Goal: Task Accomplishment & Management: Manage account settings

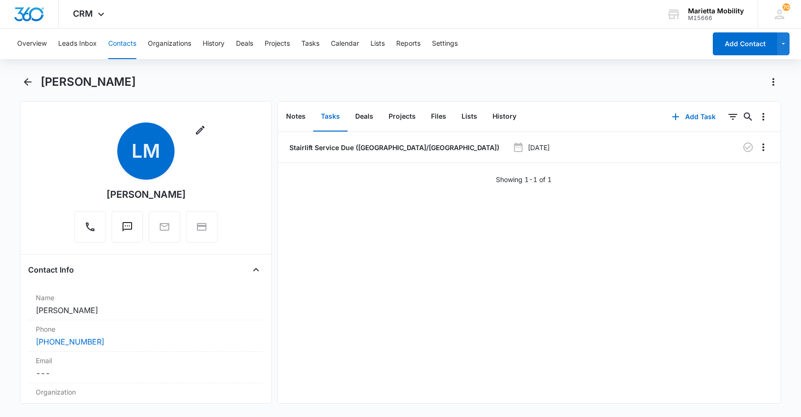
click at [124, 42] on button "Contacts" at bounding box center [122, 44] width 28 height 31
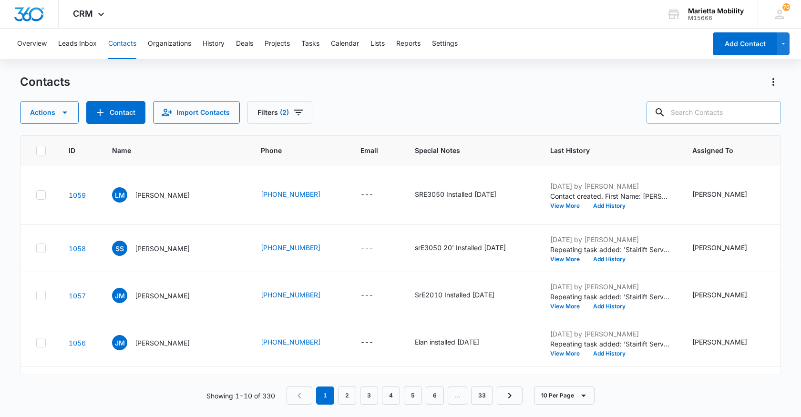
click at [702, 109] on input "text" at bounding box center [713, 112] width 134 height 23
type input "[PERSON_NAME]"
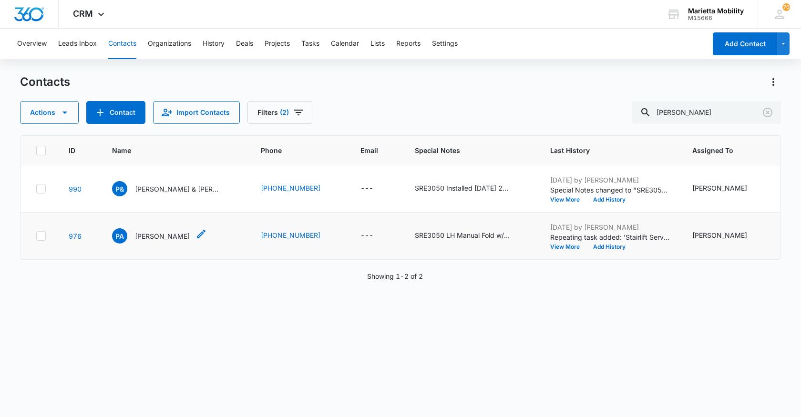
click at [158, 241] on p "[PERSON_NAME]" at bounding box center [162, 236] width 55 height 10
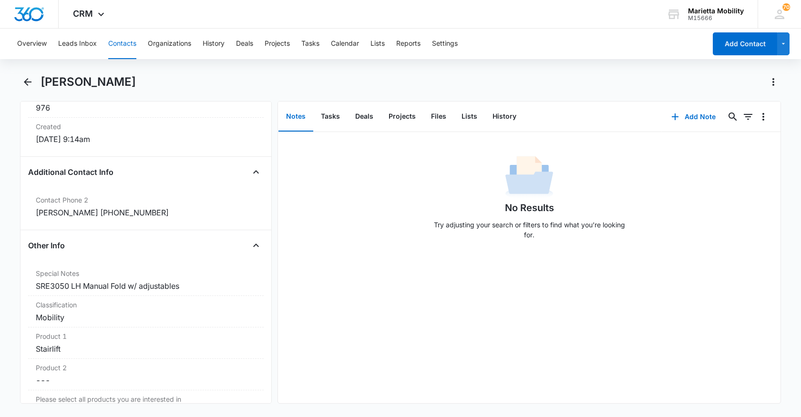
scroll to position [667, 0]
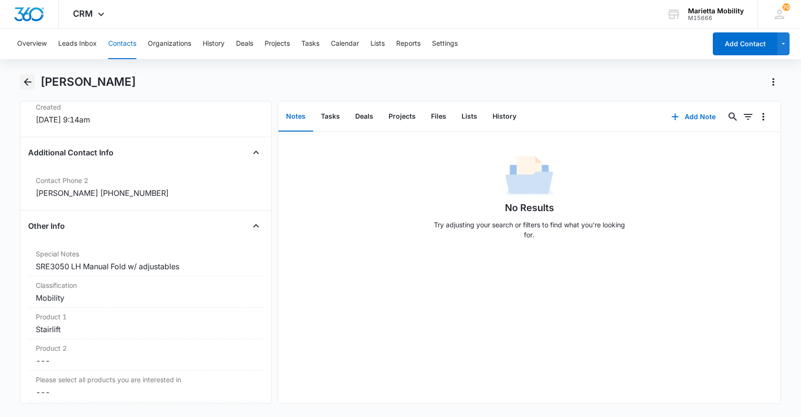
click at [25, 85] on icon "Back" at bounding box center [27, 81] width 11 height 11
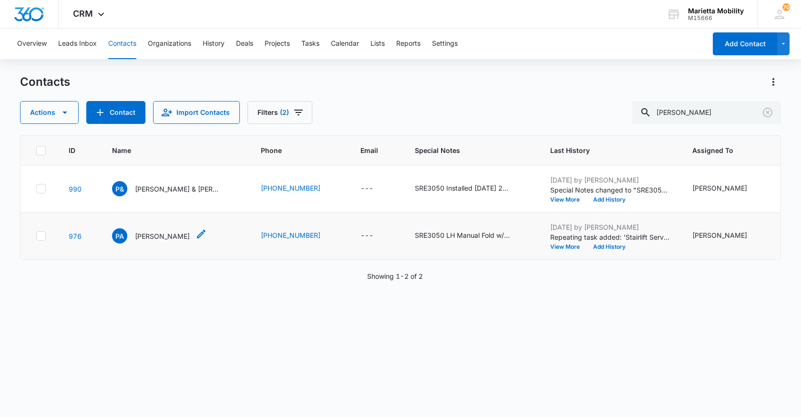
click at [146, 241] on p "[PERSON_NAME]" at bounding box center [162, 236] width 55 height 10
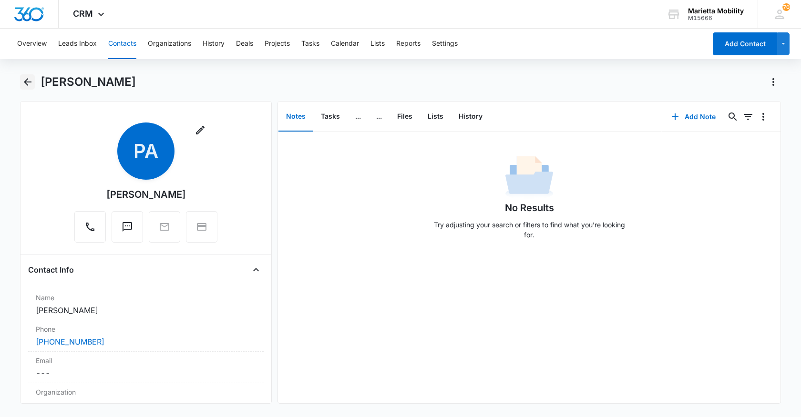
click at [29, 78] on icon "Back" at bounding box center [27, 81] width 11 height 11
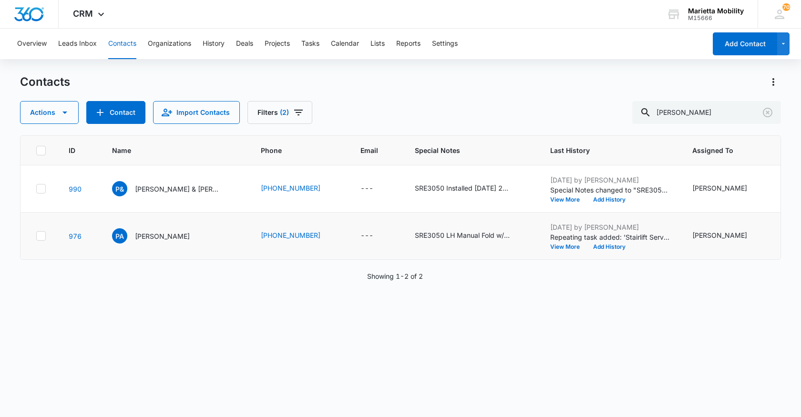
click at [41, 240] on icon at bounding box center [41, 236] width 9 height 9
click at [36, 236] on input "checkbox" at bounding box center [36, 236] width 0 height 0
click at [65, 114] on icon "button" at bounding box center [64, 112] width 11 height 11
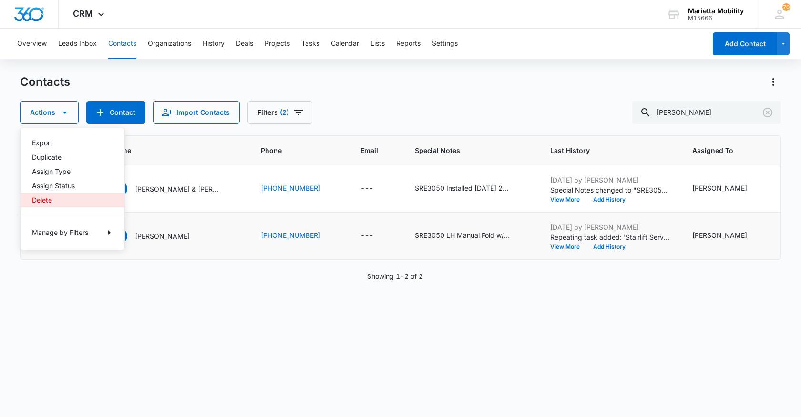
click at [46, 202] on div "Delete" at bounding box center [67, 200] width 70 height 7
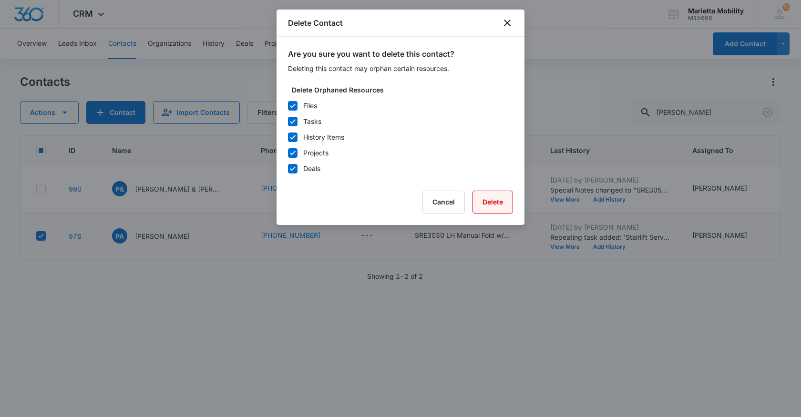
click at [500, 200] on button "Delete" at bounding box center [492, 202] width 41 height 23
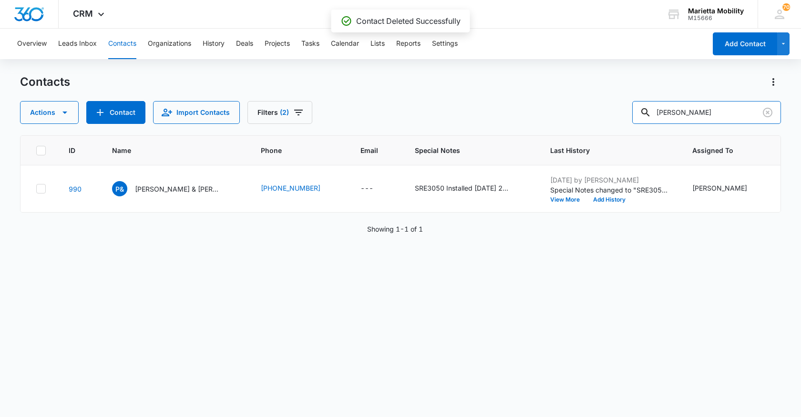
drag, startPoint x: 689, startPoint y: 116, endPoint x: 584, endPoint y: 105, distance: 105.9
click at [593, 105] on div "Actions Contact Import Contacts Filters (2) [PERSON_NAME]" at bounding box center [400, 112] width 761 height 23
type input "shep"
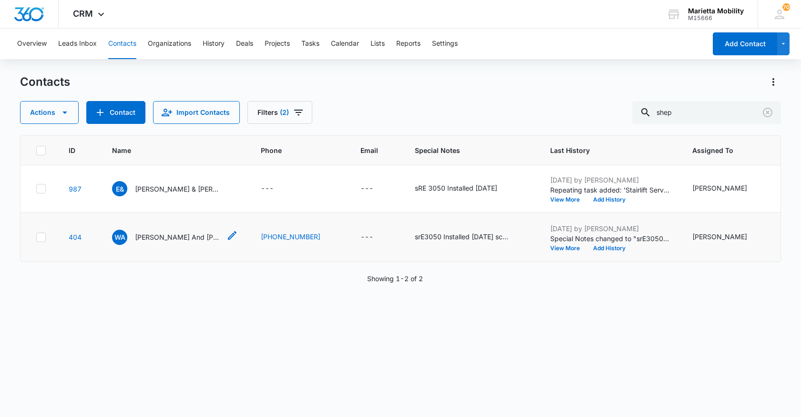
click at [158, 242] on p "[PERSON_NAME] And [PERSON_NAME]" at bounding box center [178, 237] width 86 height 10
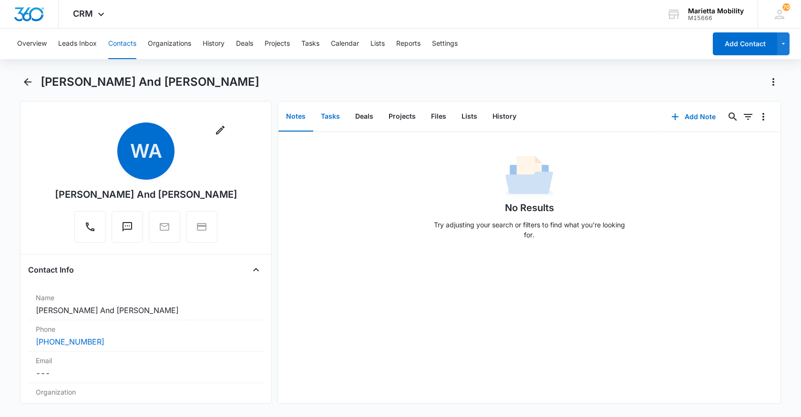
click at [331, 112] on button "Tasks" at bounding box center [330, 117] width 34 height 30
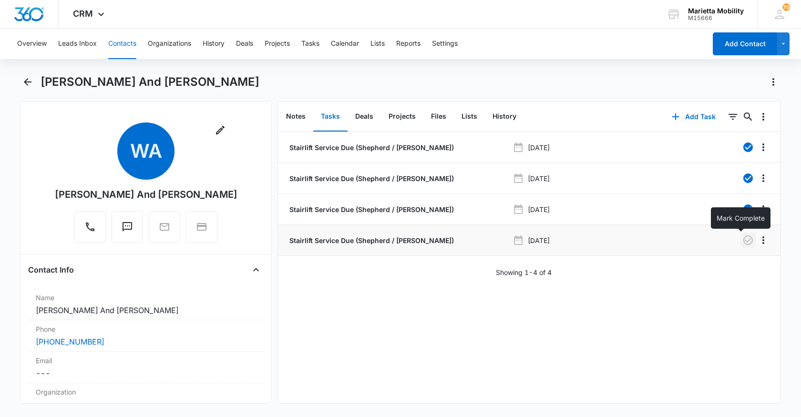
click at [742, 243] on icon "button" at bounding box center [747, 239] width 11 height 11
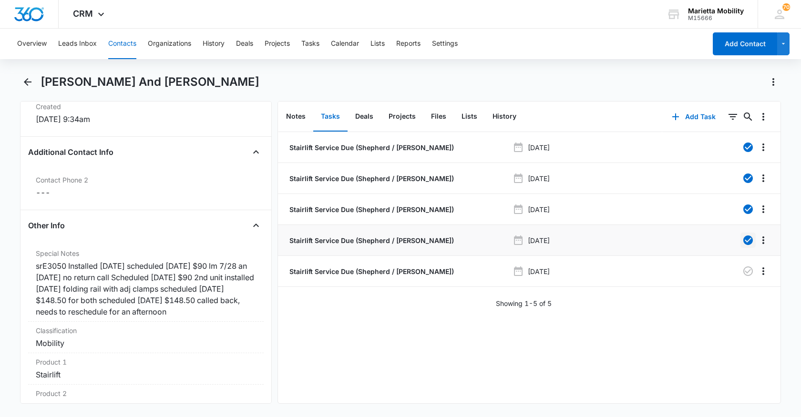
scroll to position [715, 0]
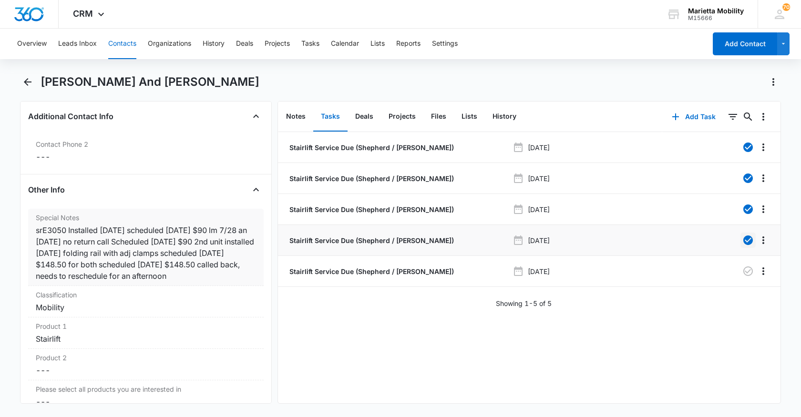
click at [232, 264] on div "srE3050 Installed [DATE] scheduled [DATE] $90 lm 7/28 an [DATE] no return call …" at bounding box center [146, 252] width 220 height 57
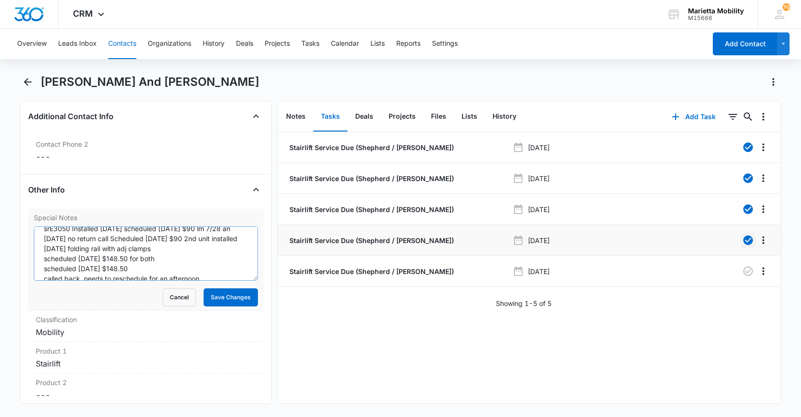
scroll to position [20, 0]
click at [210, 258] on textarea "srE3050 Installed [DATE] scheduled [DATE] $90 lm 7/28 an [DATE] no return call …" at bounding box center [146, 253] width 224 height 54
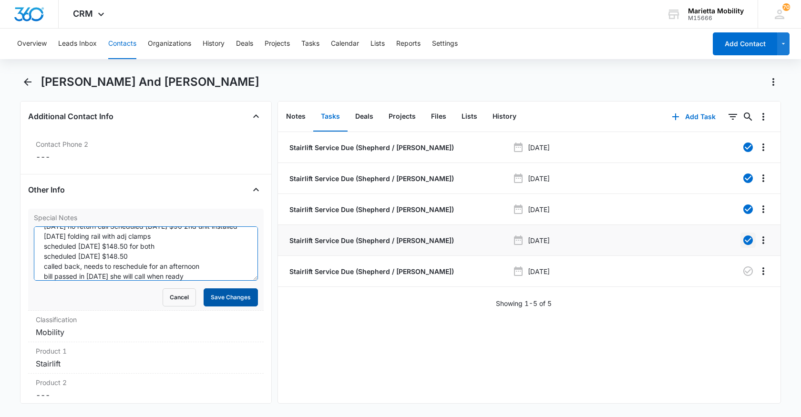
type textarea "srE3050 Installed [DATE] scheduled [DATE] $90 lm 7/28 an [DATE] no return call …"
click at [217, 288] on button "Save Changes" at bounding box center [231, 297] width 54 height 18
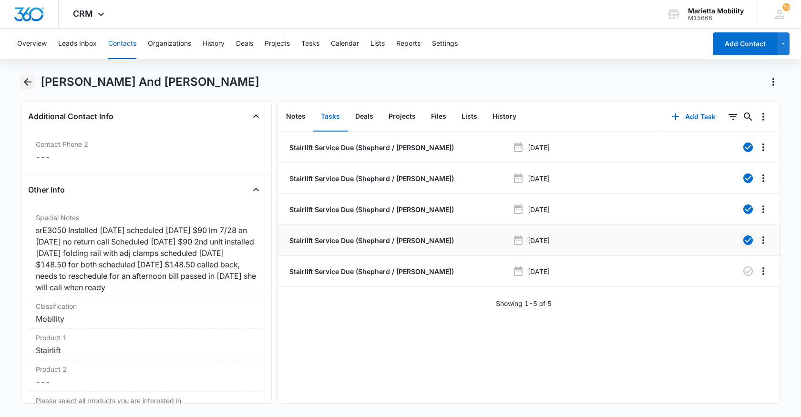
click at [25, 86] on icon "Back" at bounding box center [27, 81] width 11 height 11
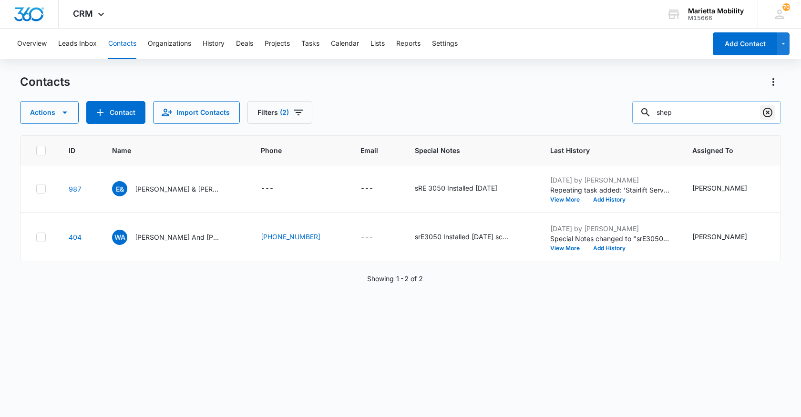
click at [767, 116] on icon "Clear" at bounding box center [768, 113] width 10 height 10
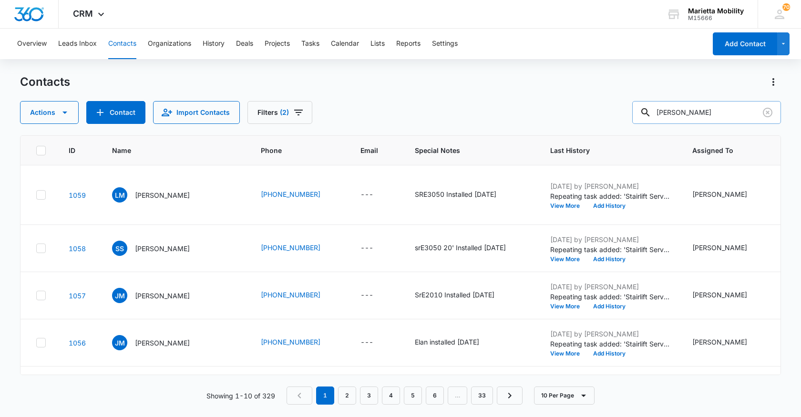
type input "[PERSON_NAME]"
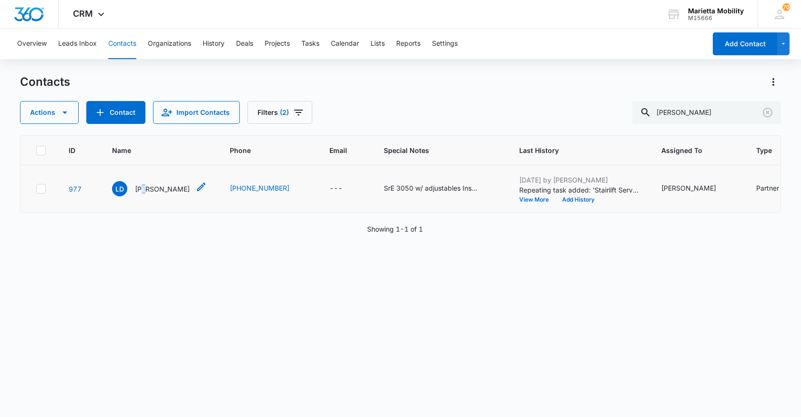
click at [144, 194] on p "[PERSON_NAME]" at bounding box center [162, 189] width 55 height 10
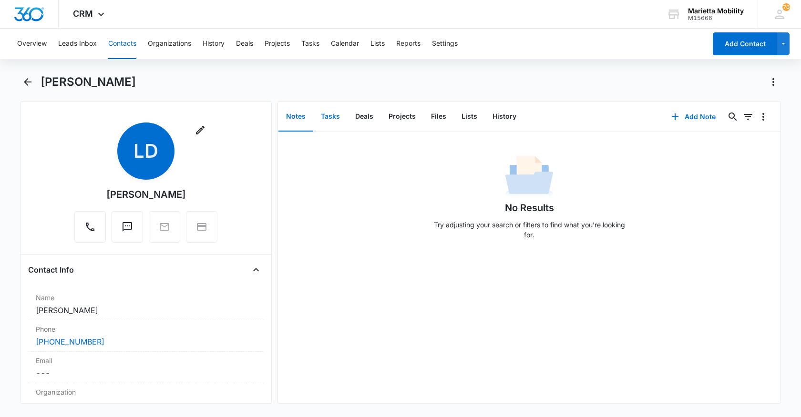
click at [336, 115] on button "Tasks" at bounding box center [330, 117] width 34 height 30
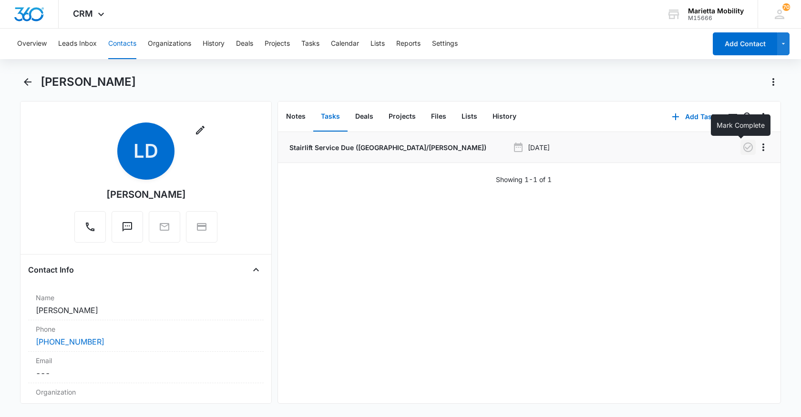
click at [743, 149] on icon "button" at bounding box center [748, 148] width 10 height 10
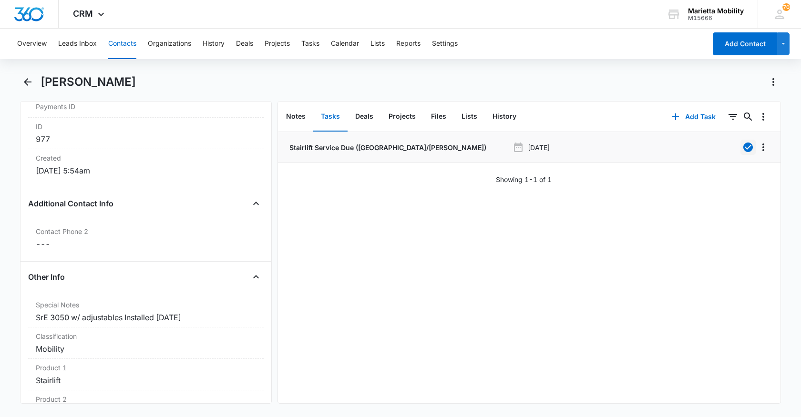
scroll to position [667, 0]
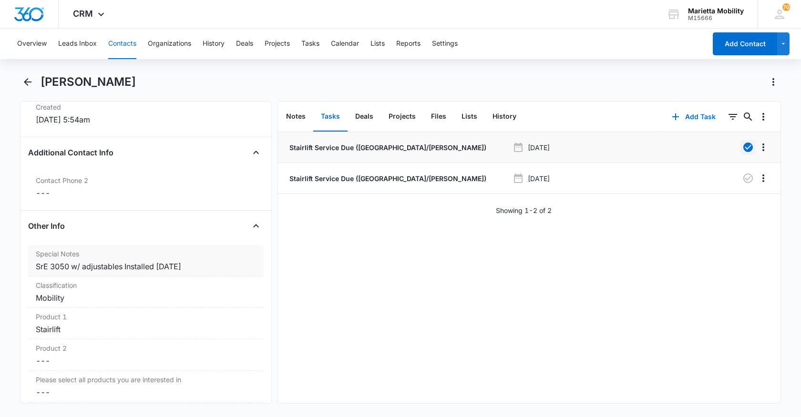
click at [202, 268] on div "SrE 3050 w/ adjustables Installed [DATE]" at bounding box center [146, 266] width 220 height 11
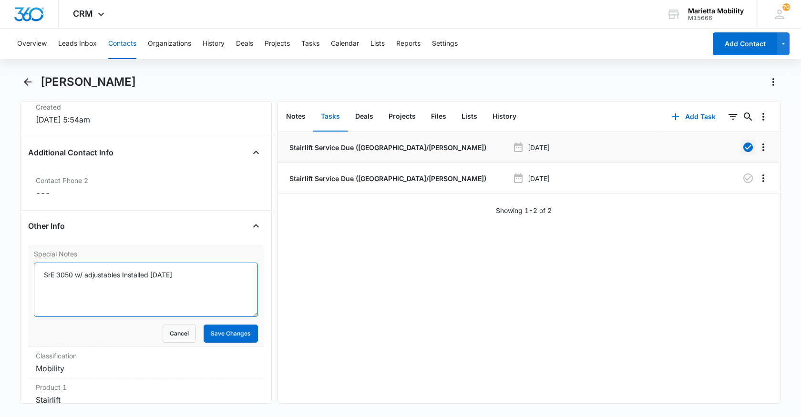
click at [193, 275] on textarea "SrE 3050 w/ adjustables Installed [DATE]" at bounding box center [146, 290] width 224 height 54
type textarea "SrE 3050 w/ adjustables Installed [DATE] no return call in [DATE]"
click at [219, 331] on button "Save Changes" at bounding box center [231, 334] width 54 height 18
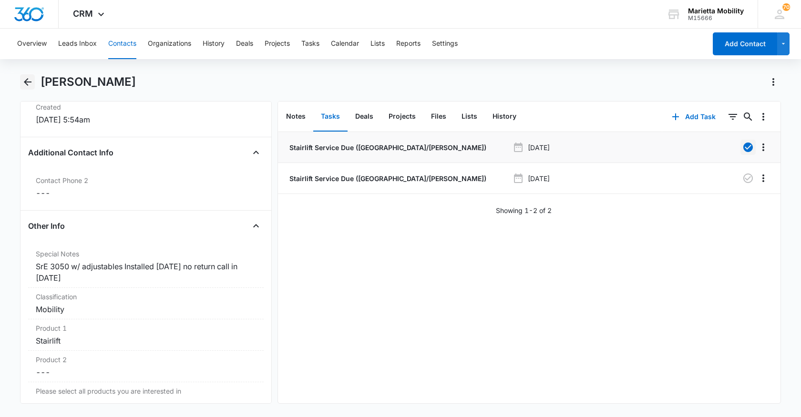
click at [27, 85] on icon "Back" at bounding box center [28, 82] width 8 height 8
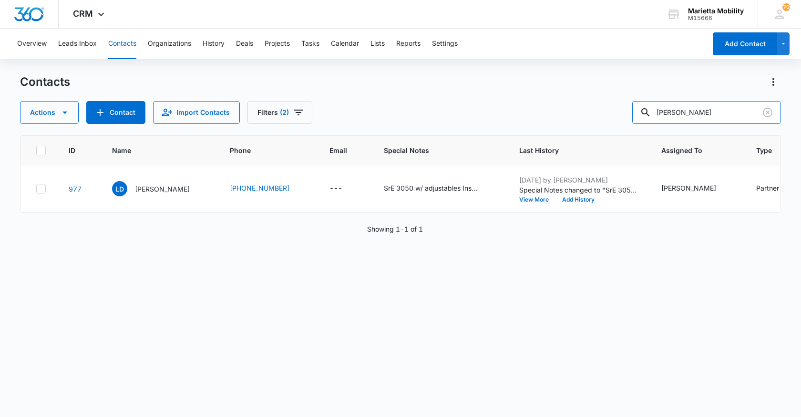
drag, startPoint x: 697, startPoint y: 116, endPoint x: 599, endPoint y: 116, distance: 97.7
click at [600, 116] on div "Actions Contact Import Contacts Filters (2) [PERSON_NAME]" at bounding box center [400, 112] width 761 height 23
type input "lubek"
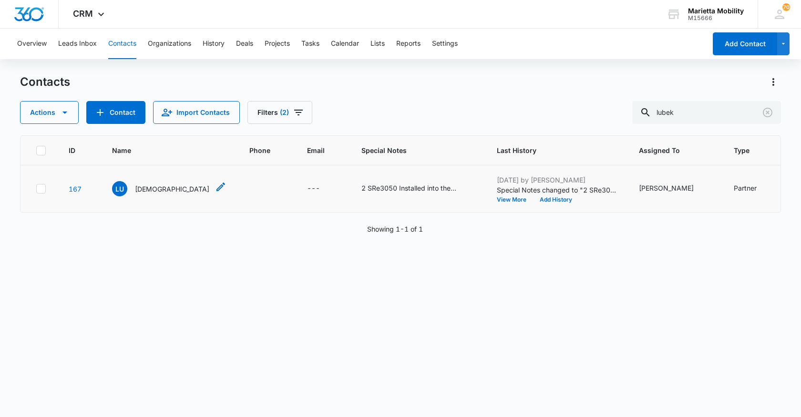
click at [163, 194] on p "[DEMOGRAPHIC_DATA]" at bounding box center [172, 189] width 74 height 10
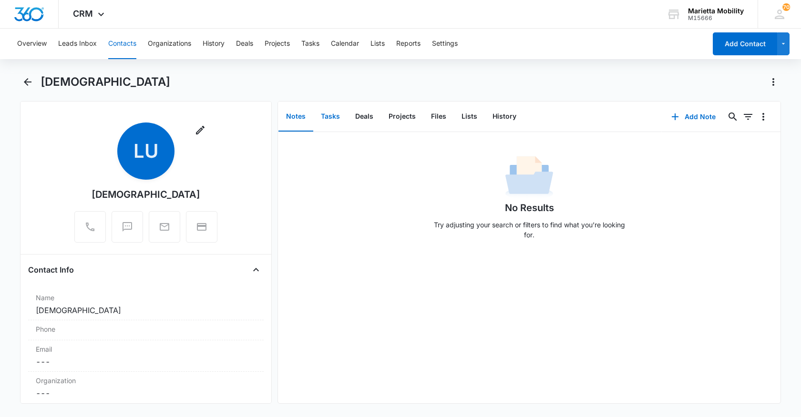
click at [334, 119] on button "Tasks" at bounding box center [330, 117] width 34 height 30
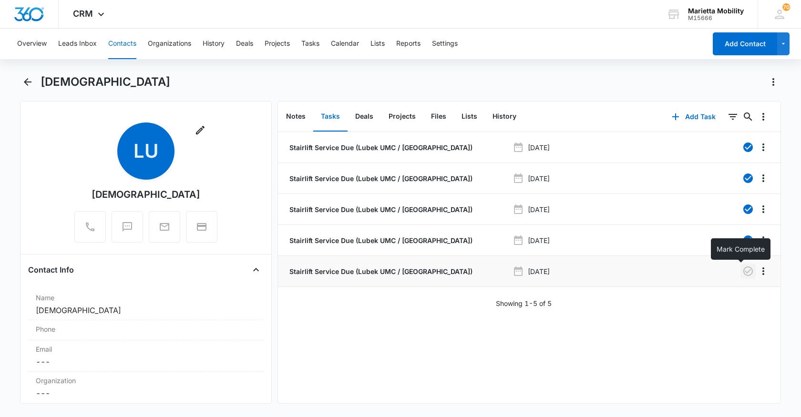
click at [742, 270] on icon "button" at bounding box center [747, 270] width 11 height 11
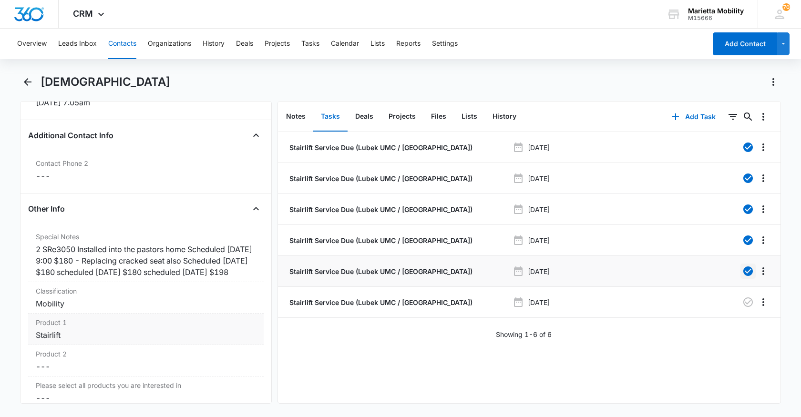
scroll to position [715, 0]
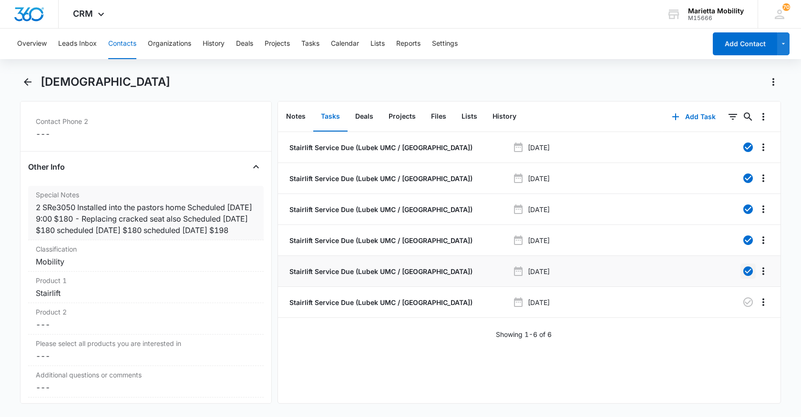
click at [143, 236] on div "2 SRe3050 Installed into the pastors home Scheduled [DATE] 9:00 $180 - Replacin…" at bounding box center [146, 219] width 220 height 34
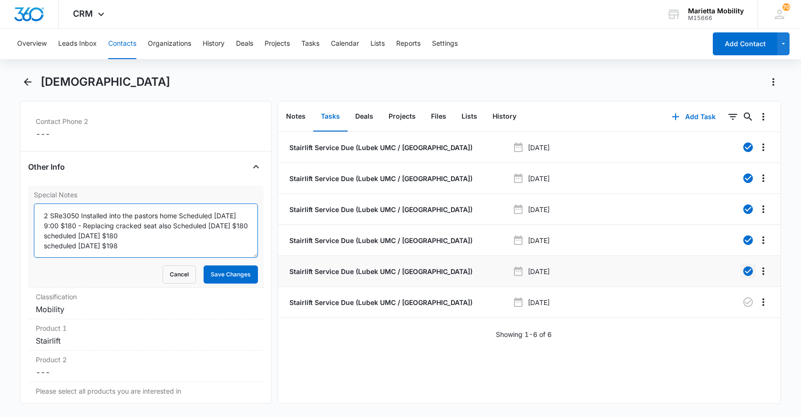
click at [134, 245] on textarea "2 SRe3050 Installed into the pastors home Scheduled [DATE] 9:00 $180 - Replacin…" at bounding box center [146, 231] width 224 height 54
type textarea "2 SRe3050 Installed into the pastors home Scheduled [DATE] 9:00 $180 - Replacin…"
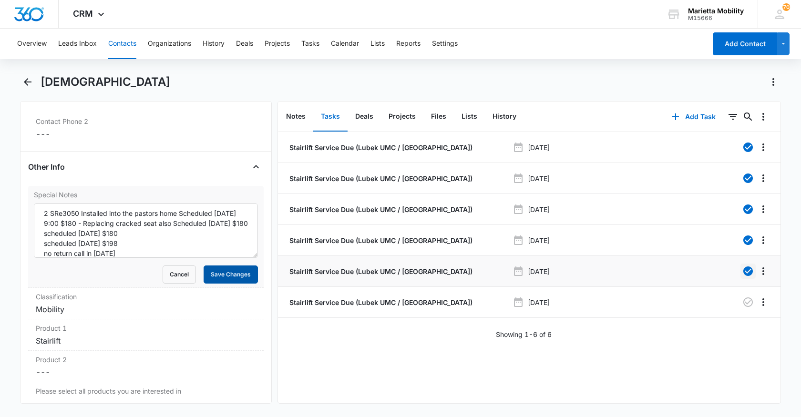
click at [214, 272] on button "Save Changes" at bounding box center [231, 274] width 54 height 18
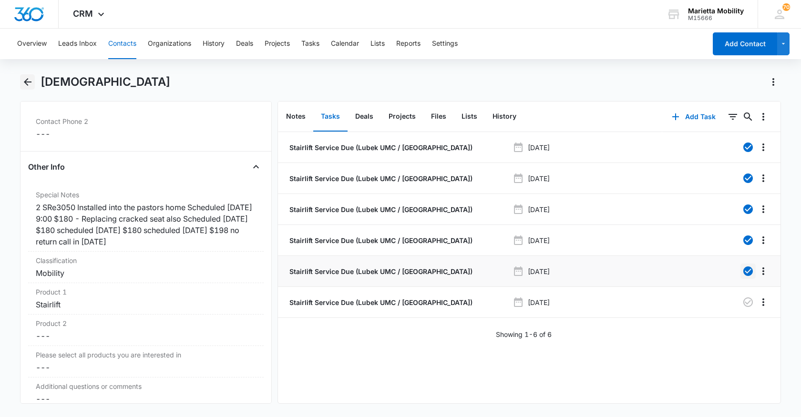
click at [24, 83] on icon "Back" at bounding box center [27, 81] width 11 height 11
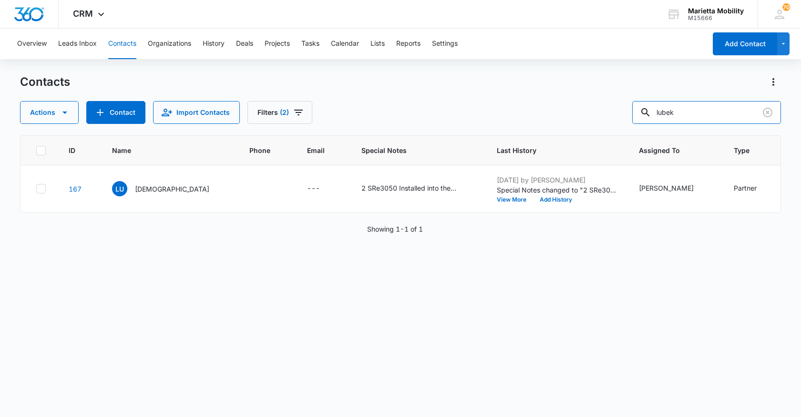
drag, startPoint x: 689, startPoint y: 116, endPoint x: 555, endPoint y: 111, distance: 134.0
click at [562, 111] on div "Actions Contact Import Contacts Filters (2) lubek" at bounding box center [400, 112] width 761 height 23
type input "[PERSON_NAME]"
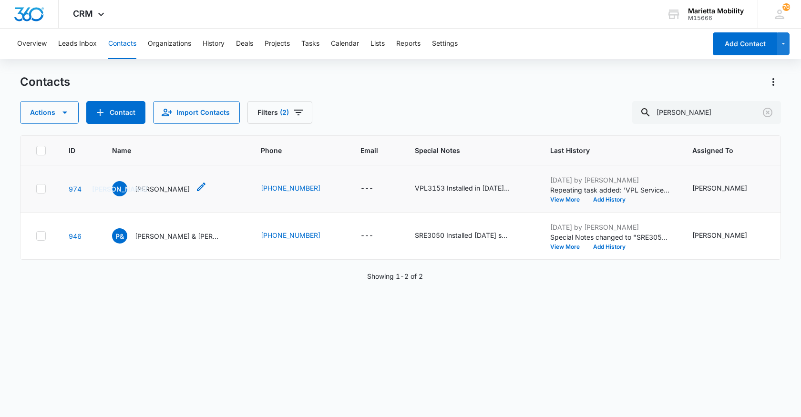
click at [152, 194] on p "[PERSON_NAME]" at bounding box center [162, 189] width 55 height 10
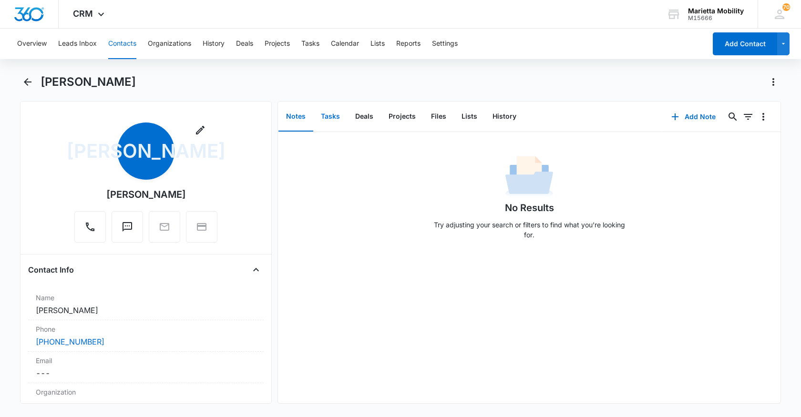
click at [329, 118] on button "Tasks" at bounding box center [330, 117] width 34 height 30
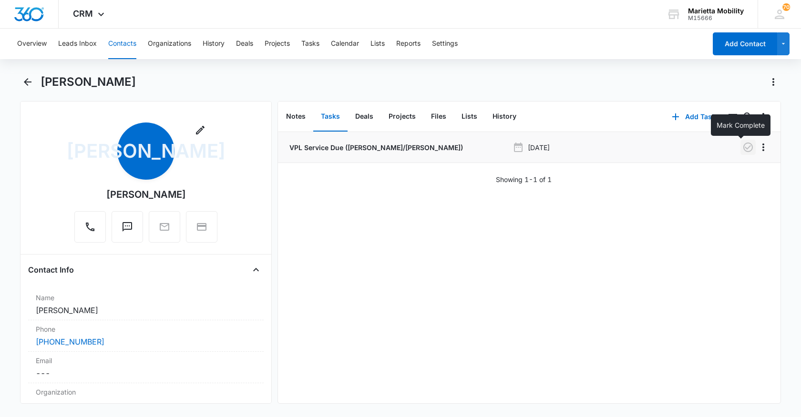
click at [744, 150] on icon "button" at bounding box center [748, 148] width 10 height 10
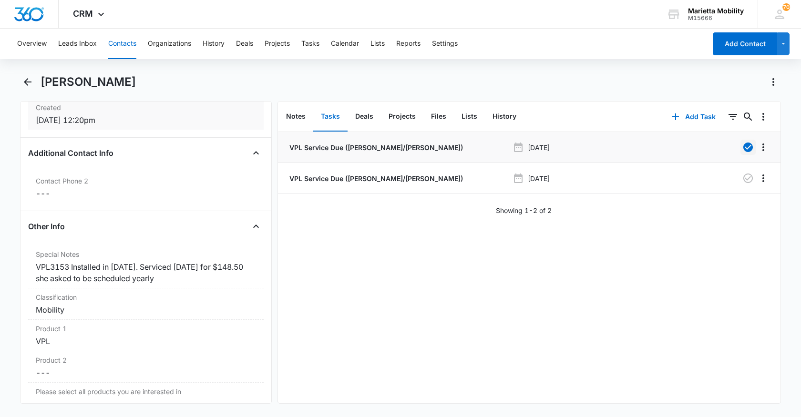
scroll to position [667, 0]
click at [172, 279] on div "VPL3153 Installed in [DATE]. Serviced [DATE] for $148.50 she asked to be schedu…" at bounding box center [146, 272] width 220 height 23
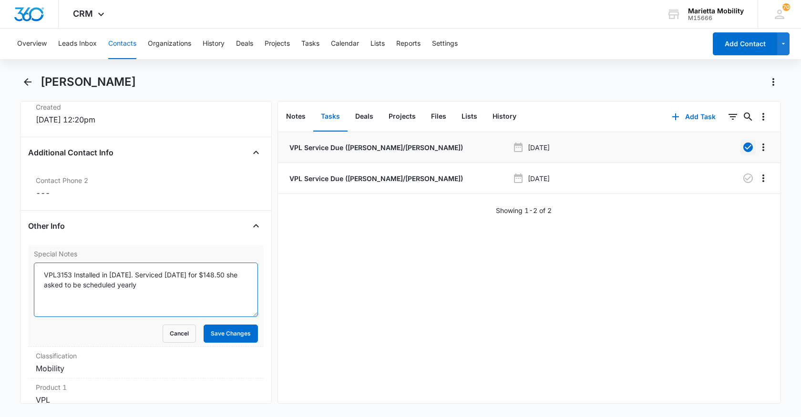
click at [168, 288] on textarea "VPL3153 Installed in [DATE]. Serviced [DATE] for $148.50 she asked to be schedu…" at bounding box center [146, 290] width 224 height 54
type textarea "VPL3153 Installed in [DATE]. Serviced [DATE] for $148.50 she asked to be schedu…"
click at [204, 333] on button "Save Changes" at bounding box center [231, 334] width 54 height 18
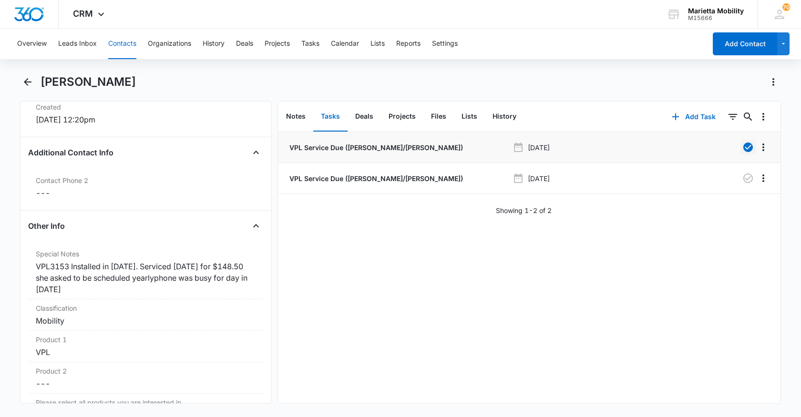
click at [129, 48] on button "Contacts" at bounding box center [122, 44] width 28 height 31
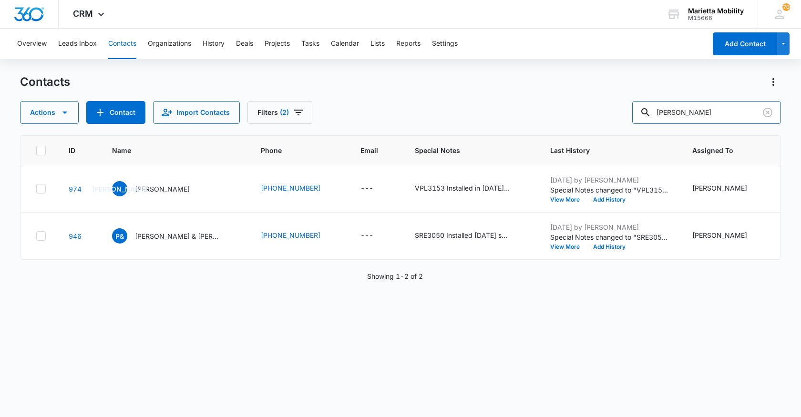
drag, startPoint x: 679, startPoint y: 115, endPoint x: 528, endPoint y: 105, distance: 151.4
click at [553, 106] on div "Actions Contact Import Contacts Filters (2) [PERSON_NAME]" at bounding box center [400, 112] width 761 height 23
type input "[PERSON_NAME]"
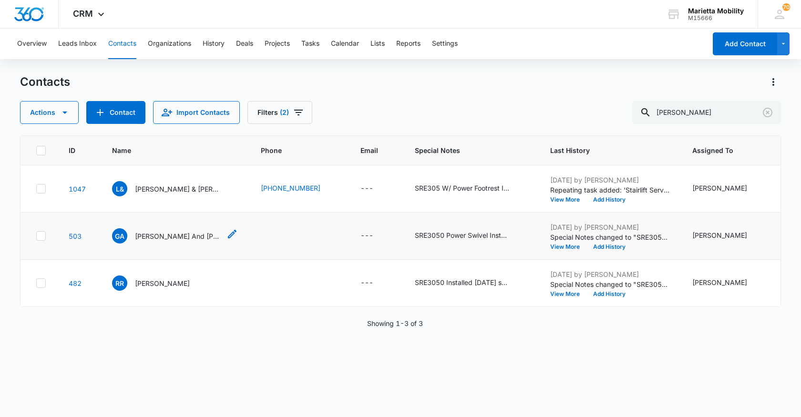
click at [156, 241] on p "[PERSON_NAME] And [PERSON_NAME]" at bounding box center [178, 236] width 86 height 10
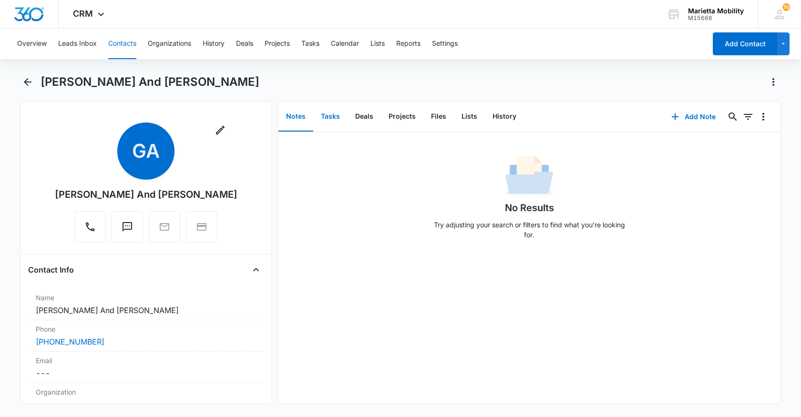
click at [327, 119] on button "Tasks" at bounding box center [330, 117] width 34 height 30
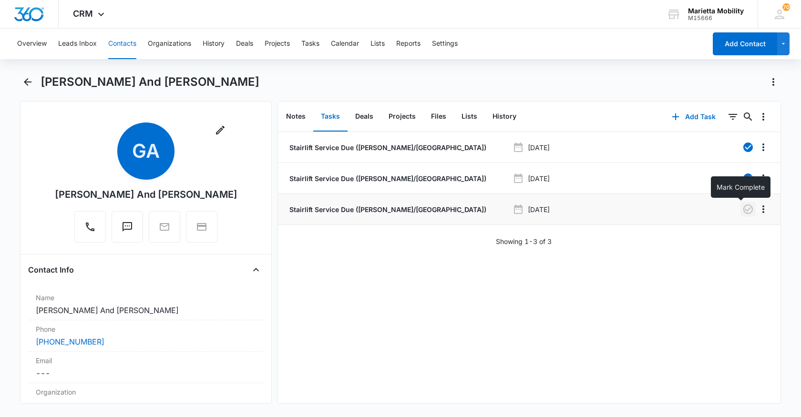
click at [742, 211] on icon "button" at bounding box center [747, 209] width 11 height 11
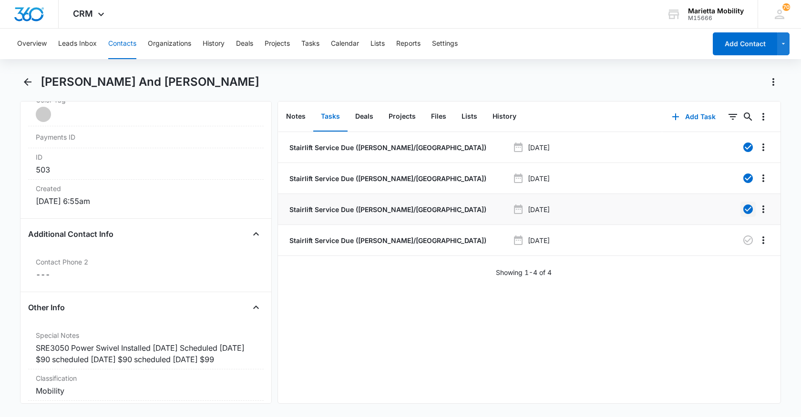
scroll to position [667, 0]
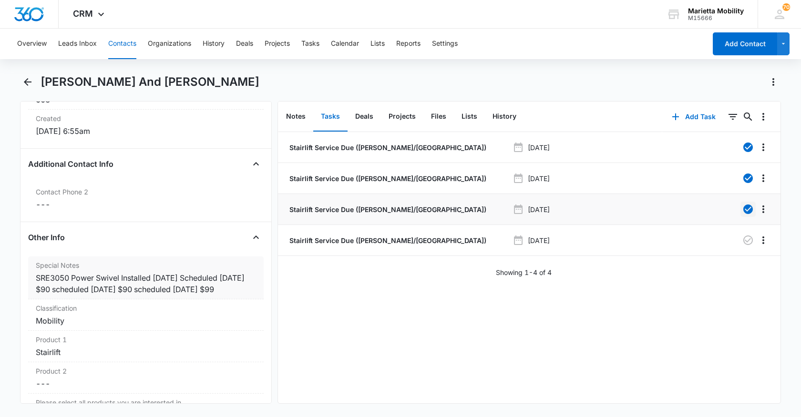
click at [76, 289] on div "SRE3050 Power Swivel Installed [DATE] Scheduled [DATE] $90 scheduled [DATE] $90…" at bounding box center [146, 283] width 220 height 23
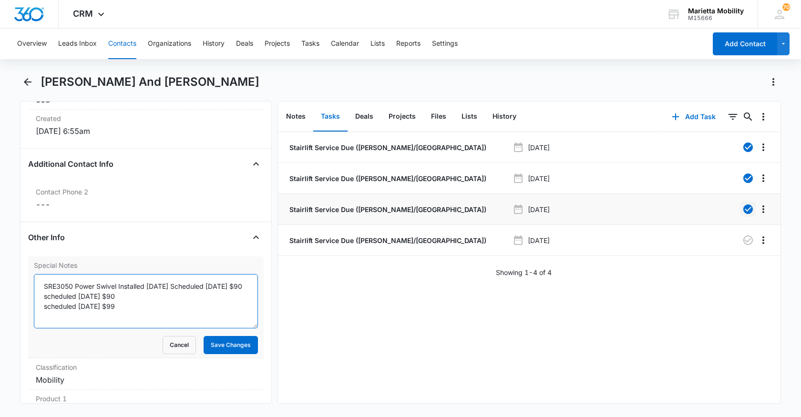
click at [131, 296] on textarea "SRE3050 Power Swivel Installed [DATE] Scheduled [DATE] $90 scheduled [DATE] $90…" at bounding box center [146, 301] width 224 height 54
type textarea "SRE3050 Power Swivel Installed [DATE] Scheduled [DATE] $90 scheduled [DATE] $90…"
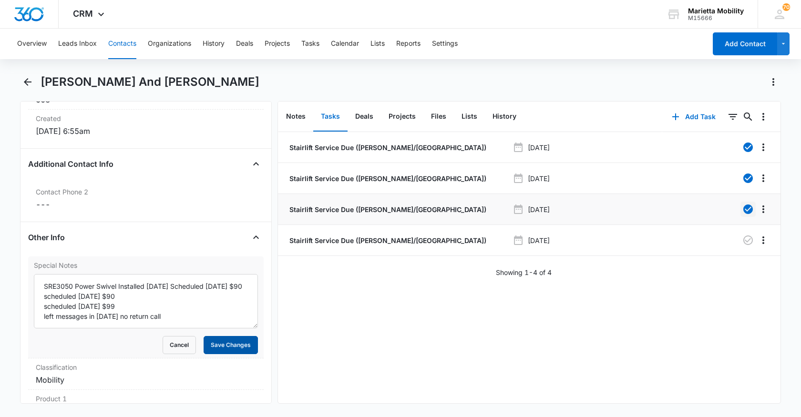
click at [221, 336] on button "Save Changes" at bounding box center [231, 345] width 54 height 18
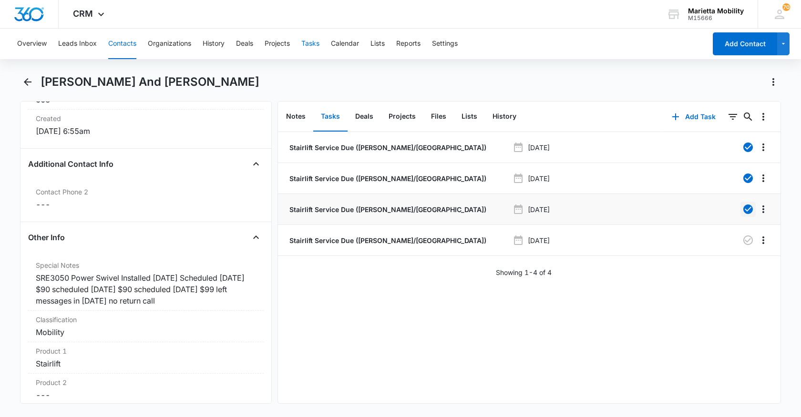
click at [317, 38] on button "Tasks" at bounding box center [310, 44] width 18 height 31
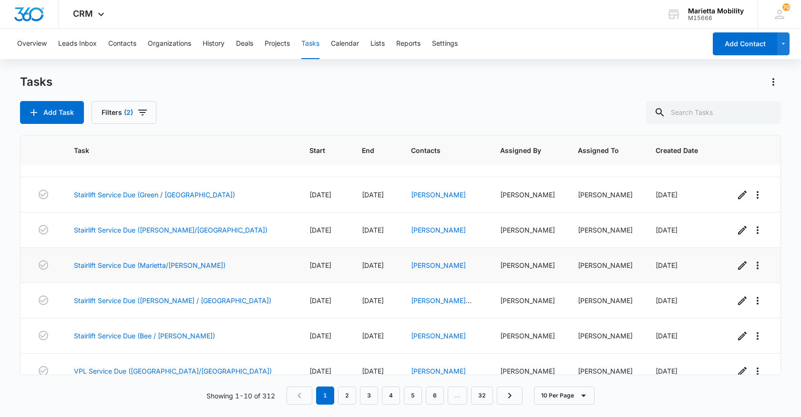
scroll to position [143, 0]
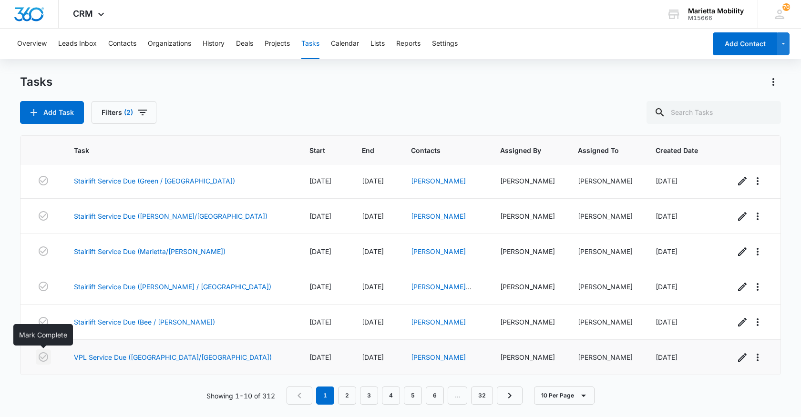
click at [45, 359] on icon "button" at bounding box center [43, 356] width 11 height 11
click at [345, 392] on link "2" at bounding box center [347, 396] width 18 height 18
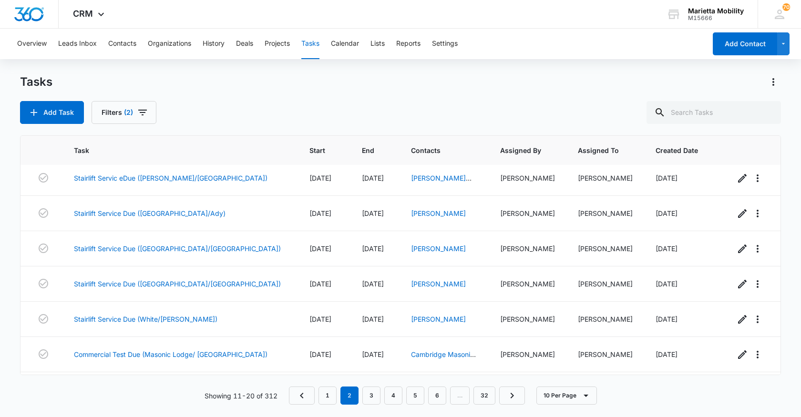
scroll to position [0, 0]
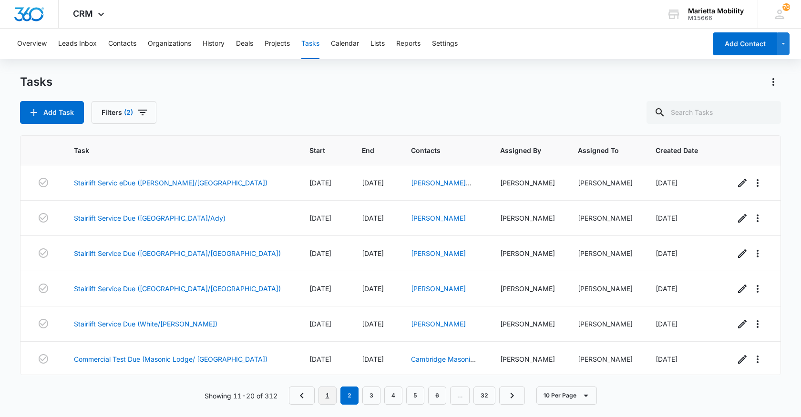
click at [330, 394] on link "1" at bounding box center [327, 396] width 18 height 18
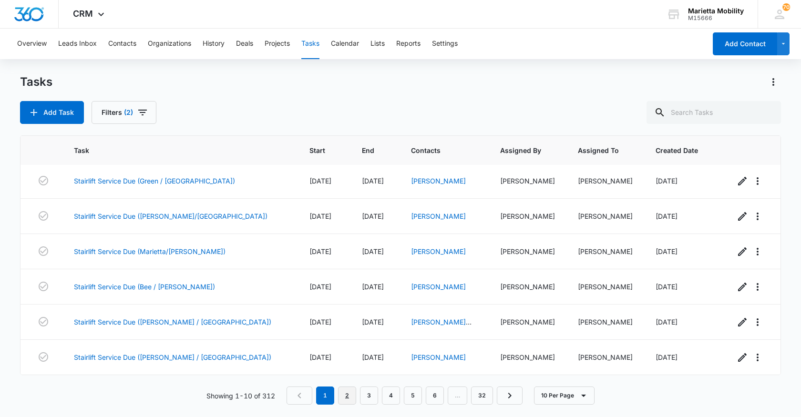
click at [353, 395] on link "2" at bounding box center [347, 396] width 18 height 18
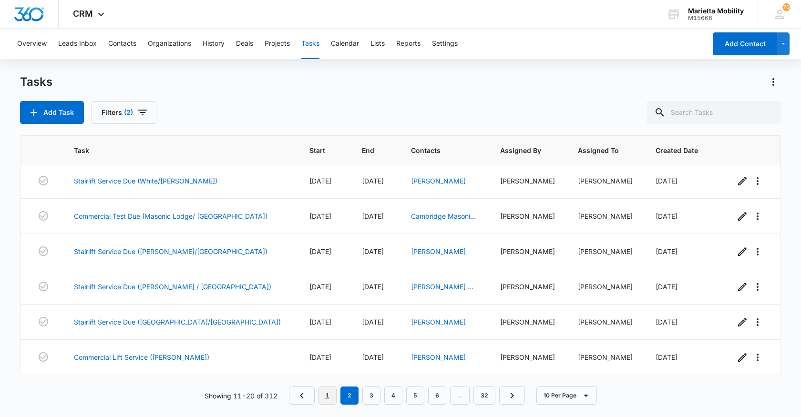
click at [327, 397] on link "1" at bounding box center [327, 396] width 18 height 18
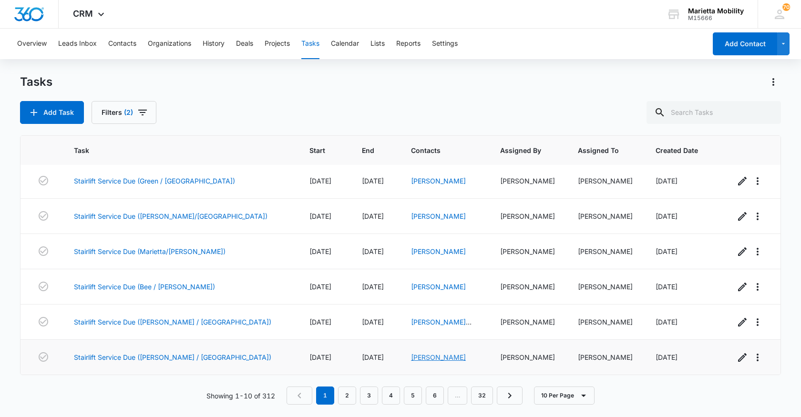
click at [411, 357] on link "[PERSON_NAME]" at bounding box center [438, 357] width 55 height 8
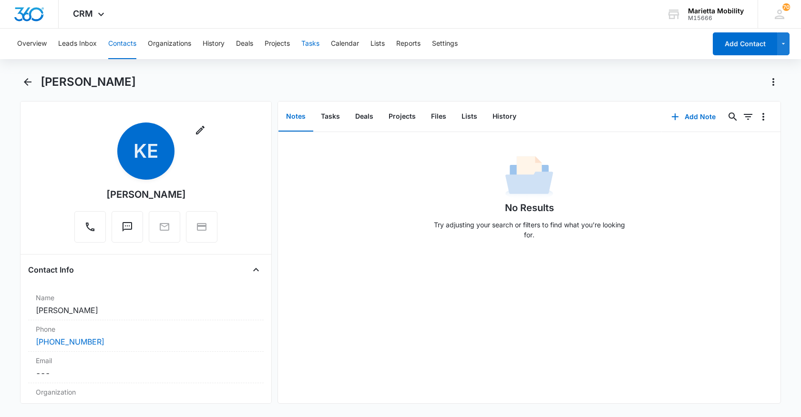
click at [312, 45] on button "Tasks" at bounding box center [310, 44] width 18 height 31
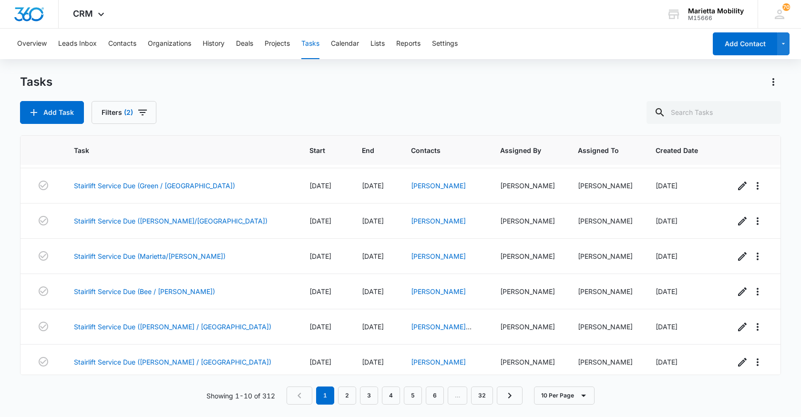
scroll to position [143, 0]
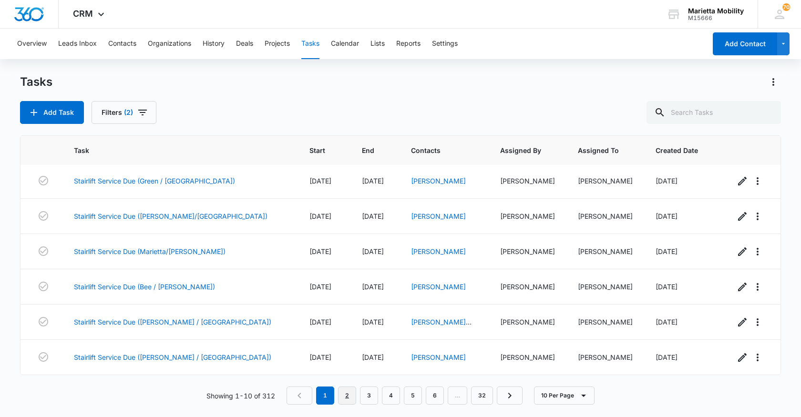
click at [351, 394] on link "2" at bounding box center [347, 396] width 18 height 18
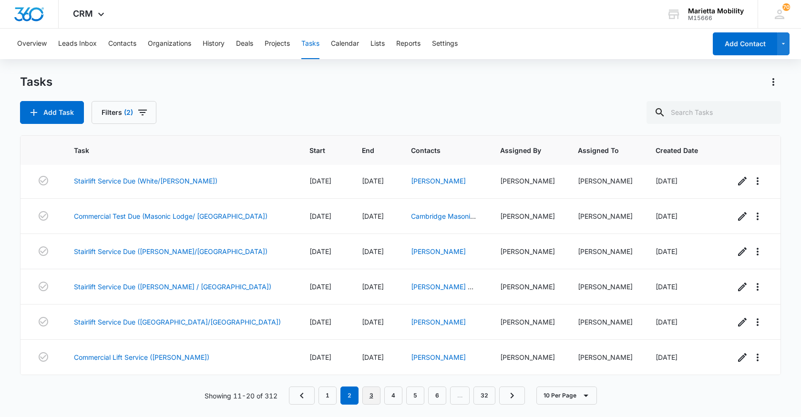
click at [370, 398] on link "3" at bounding box center [371, 396] width 18 height 18
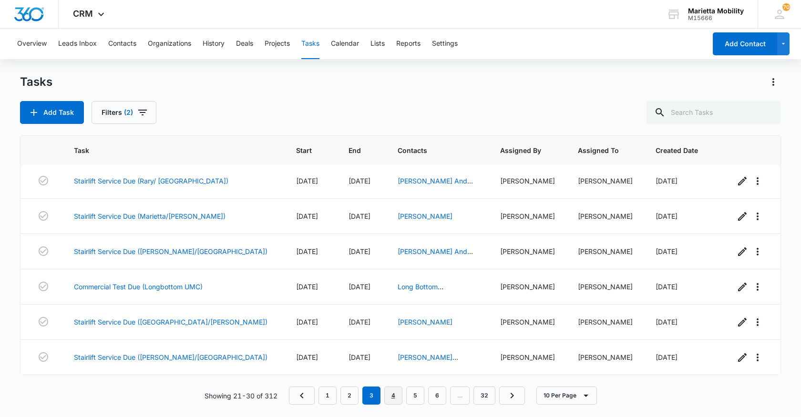
click at [397, 398] on link "4" at bounding box center [393, 396] width 18 height 18
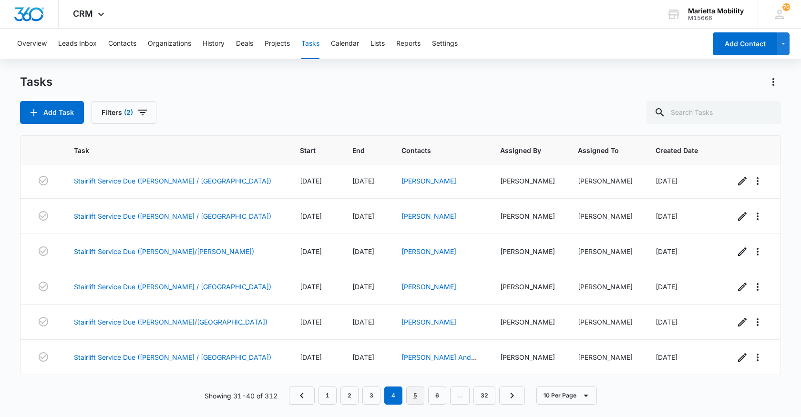
click at [411, 397] on link "5" at bounding box center [415, 396] width 18 height 18
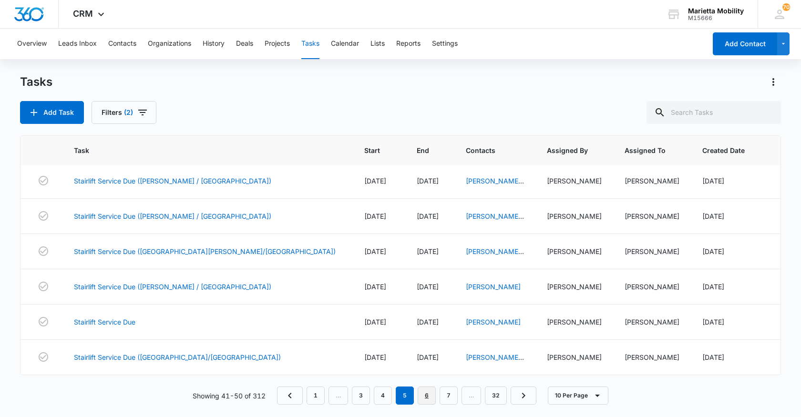
click at [429, 395] on link "6" at bounding box center [427, 396] width 18 height 18
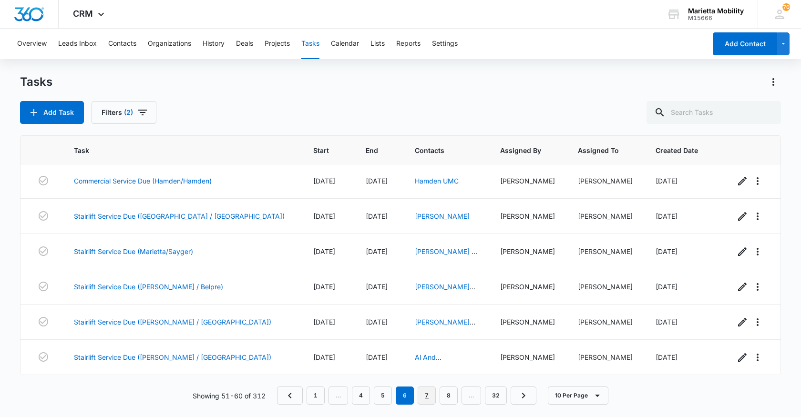
click at [430, 396] on link "7" at bounding box center [427, 396] width 18 height 18
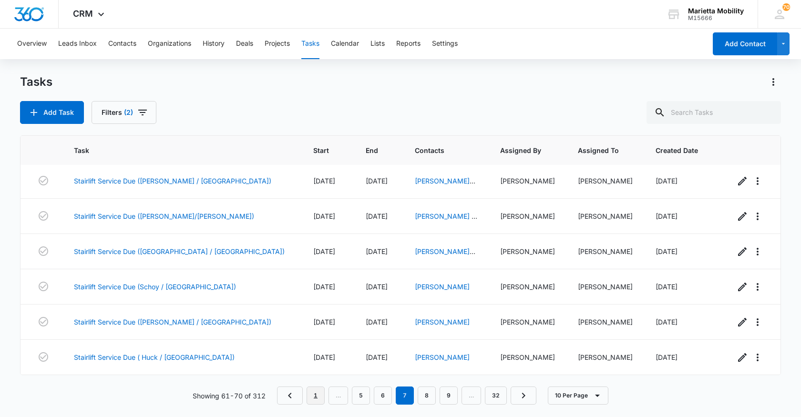
click at [313, 399] on link "1" at bounding box center [315, 396] width 18 height 18
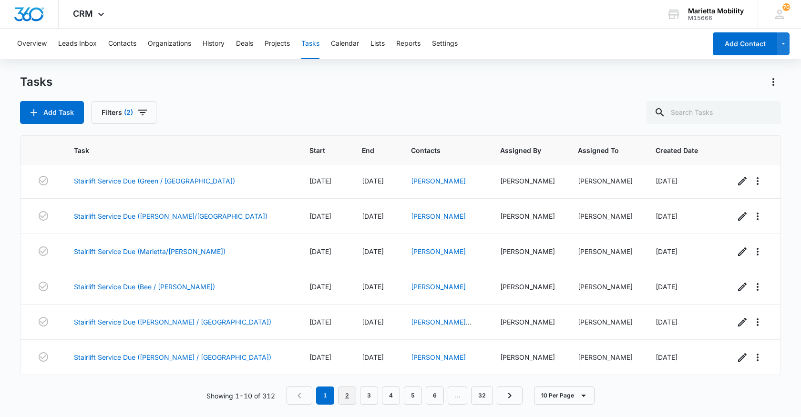
click at [348, 396] on link "2" at bounding box center [347, 396] width 18 height 18
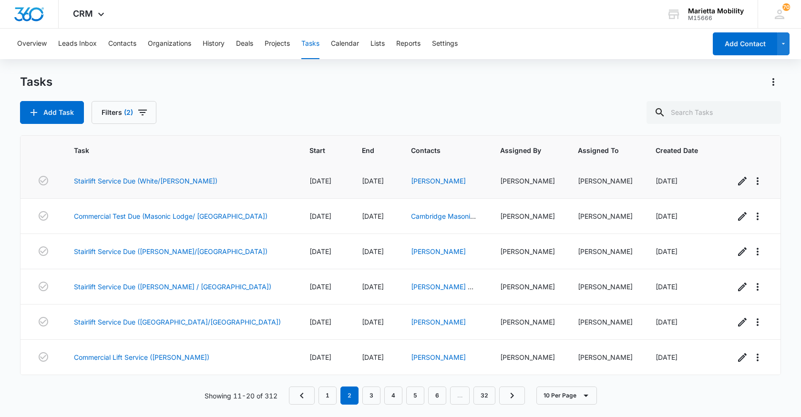
scroll to position [0, 0]
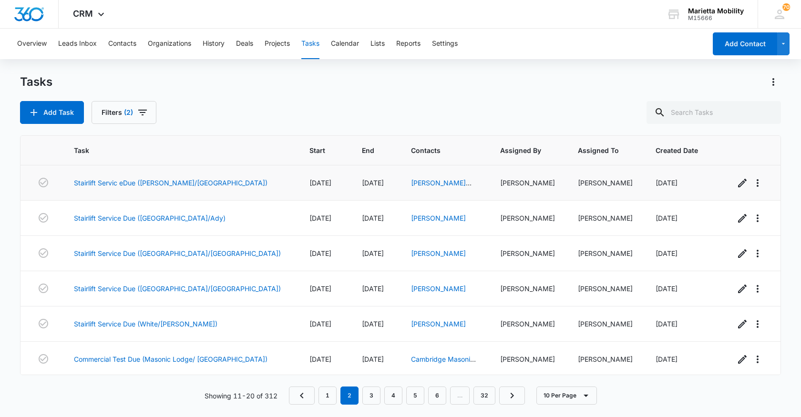
click at [411, 187] on div "[PERSON_NAME] And [PERSON_NAME]" at bounding box center [444, 183] width 66 height 10
click at [411, 185] on link "[PERSON_NAME] And [PERSON_NAME]" at bounding box center [441, 193] width 61 height 28
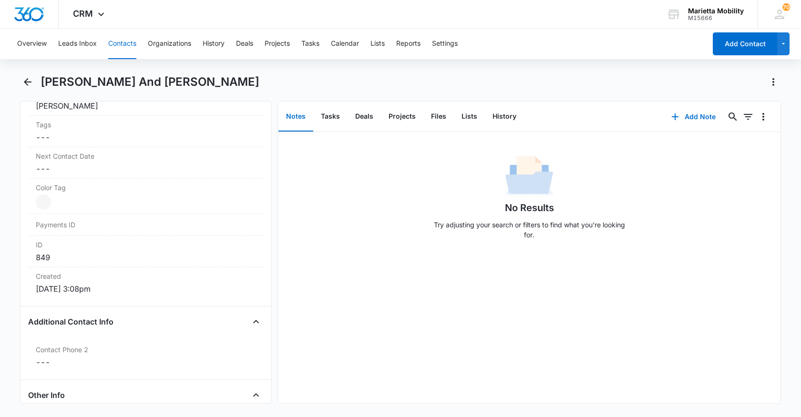
scroll to position [667, 0]
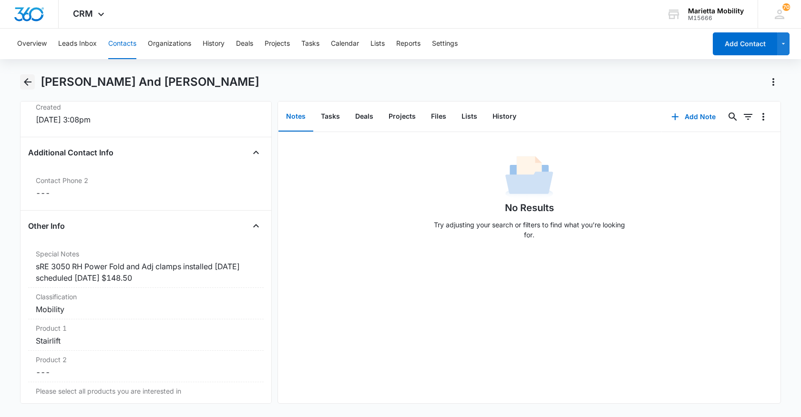
click at [27, 86] on icon "Back" at bounding box center [27, 81] width 11 height 11
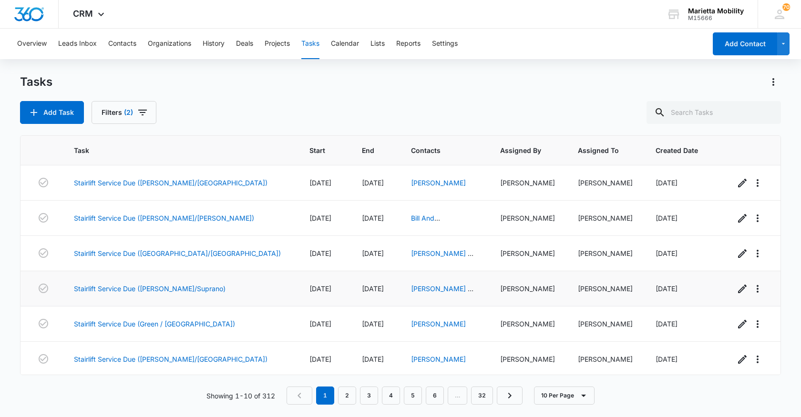
scroll to position [143, 0]
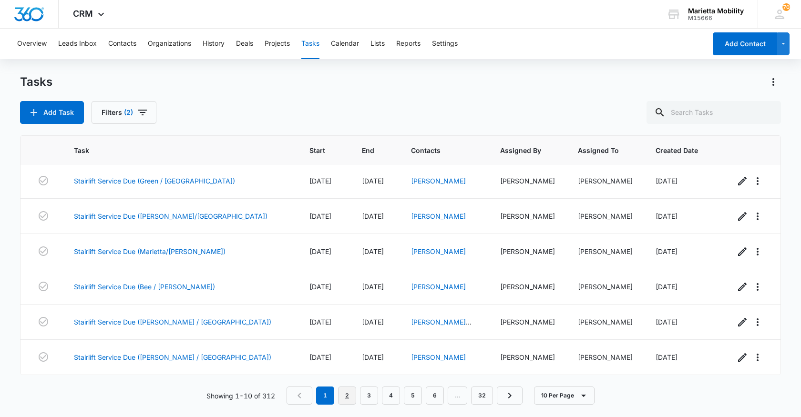
click at [348, 390] on link "2" at bounding box center [347, 396] width 18 height 18
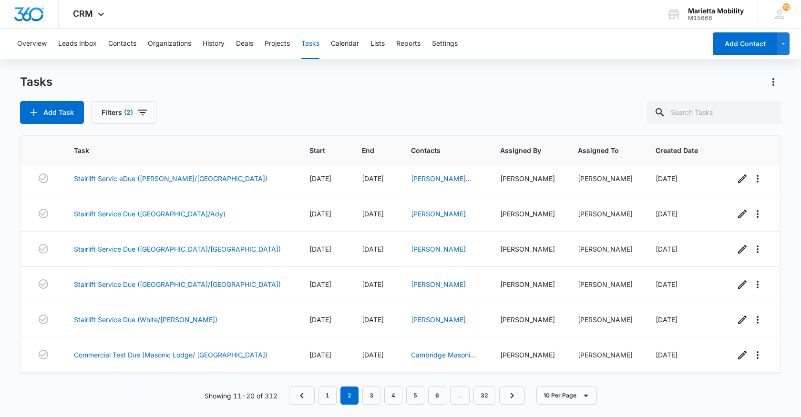
scroll to position [0, 0]
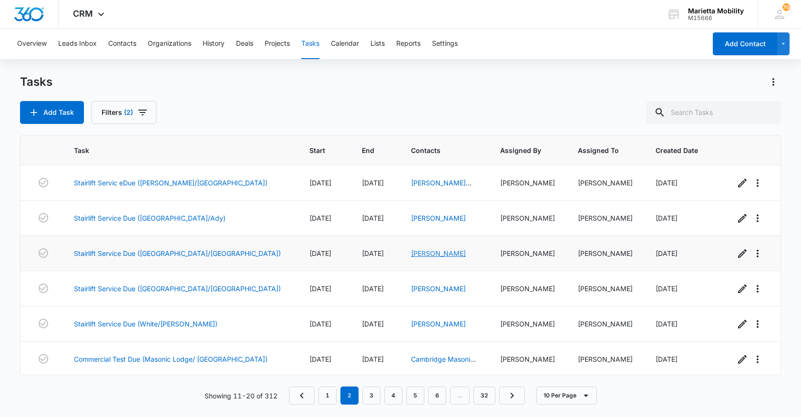
click at [411, 256] on link "[PERSON_NAME]" at bounding box center [438, 253] width 55 height 8
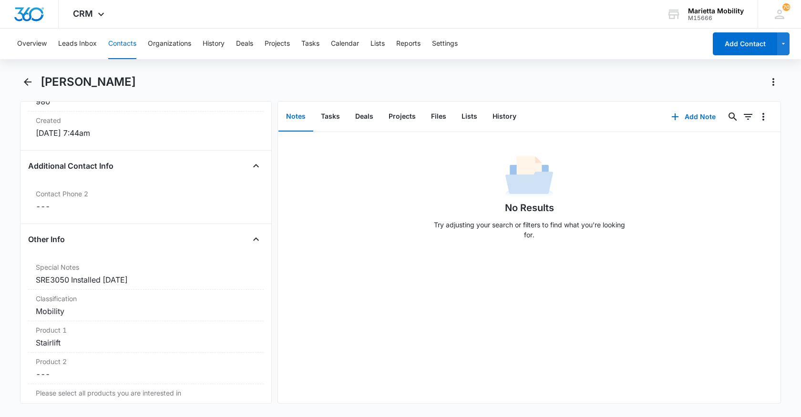
scroll to position [667, 0]
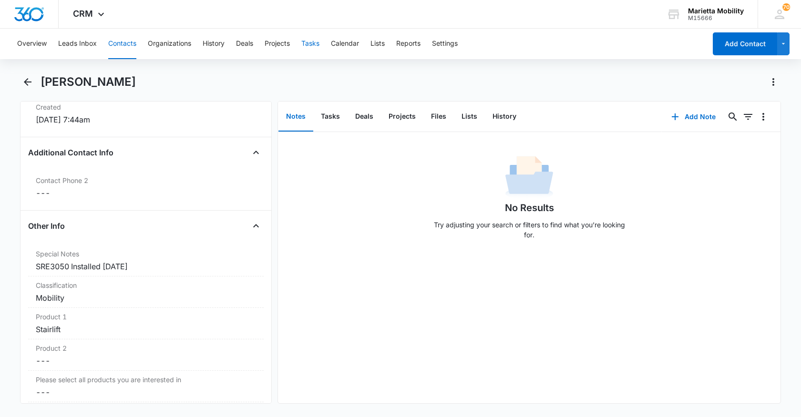
click at [316, 42] on button "Tasks" at bounding box center [310, 44] width 18 height 31
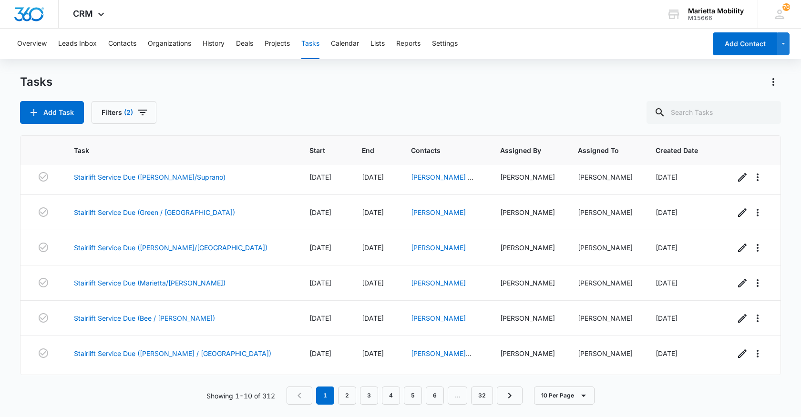
scroll to position [143, 0]
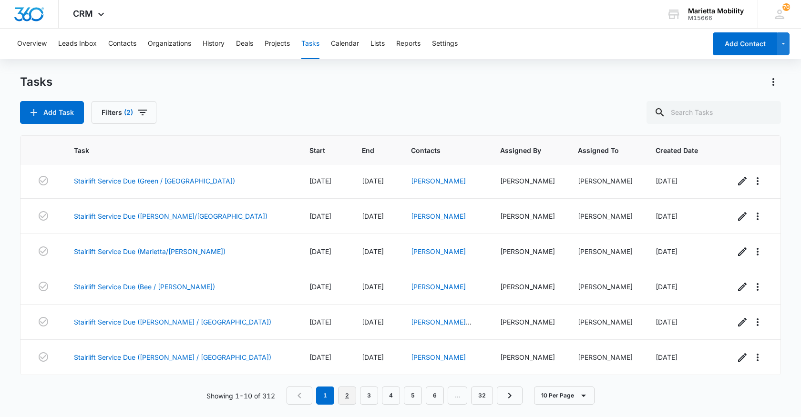
click at [351, 396] on link "2" at bounding box center [347, 396] width 18 height 18
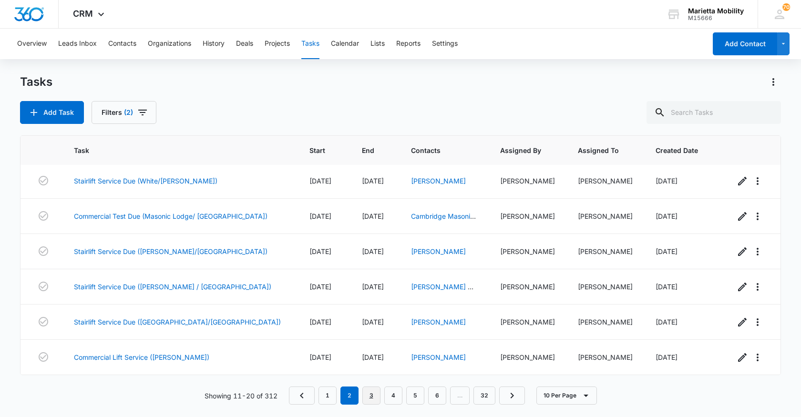
click at [366, 397] on link "3" at bounding box center [371, 396] width 18 height 18
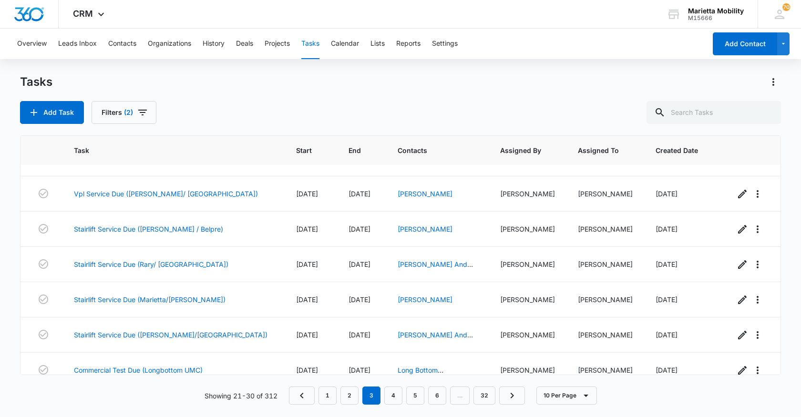
scroll to position [0, 0]
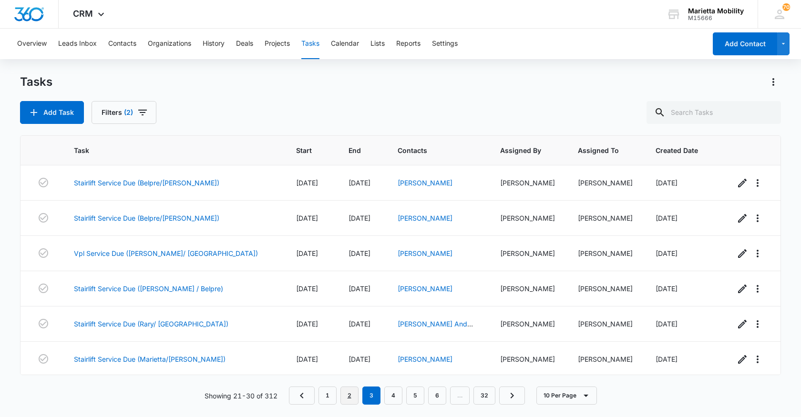
click at [353, 393] on link "2" at bounding box center [349, 396] width 18 height 18
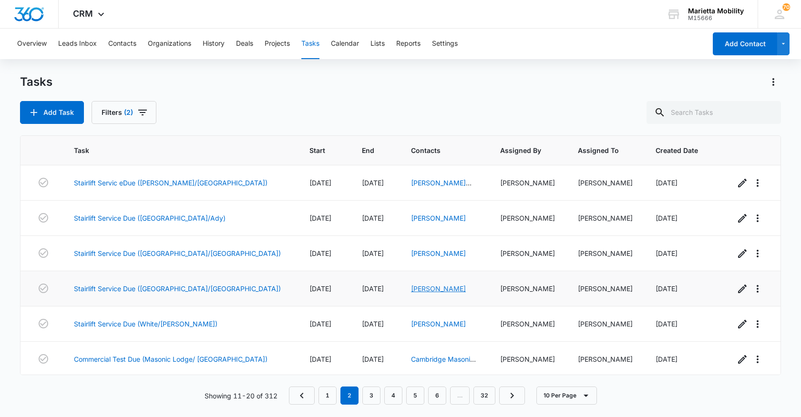
click at [411, 289] on link "[PERSON_NAME]" at bounding box center [438, 289] width 55 height 8
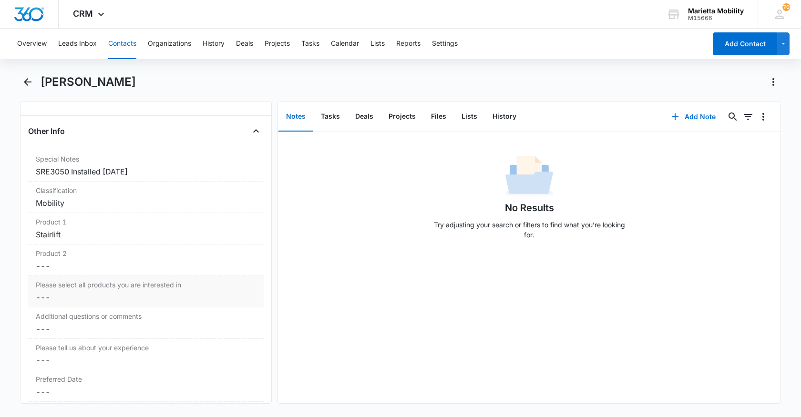
scroll to position [763, 0]
click at [29, 85] on icon "Back" at bounding box center [27, 81] width 11 height 11
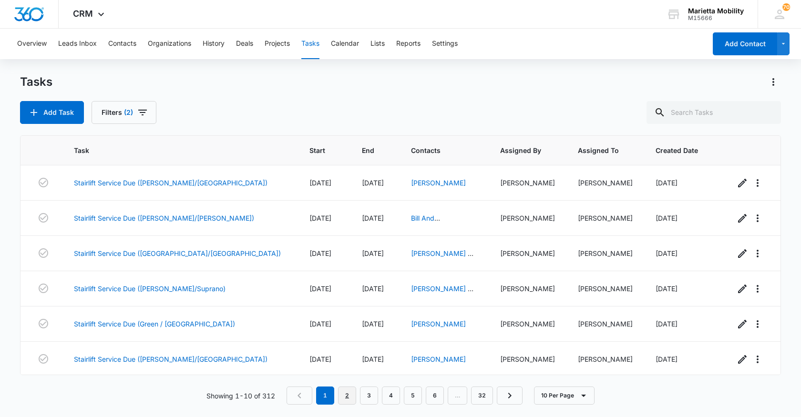
click at [344, 393] on link "2" at bounding box center [347, 396] width 18 height 18
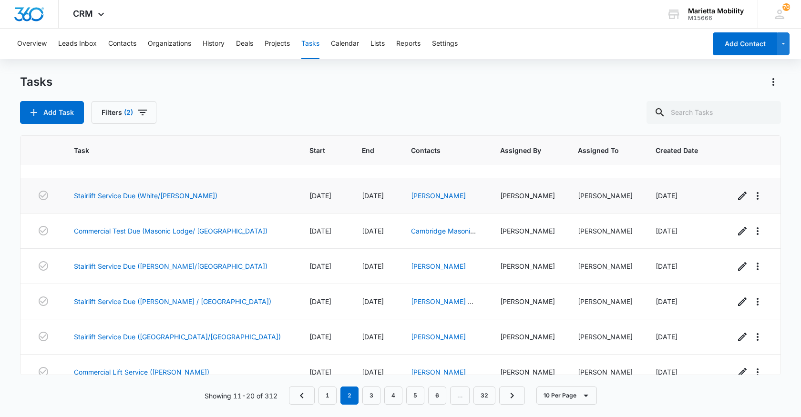
scroll to position [143, 0]
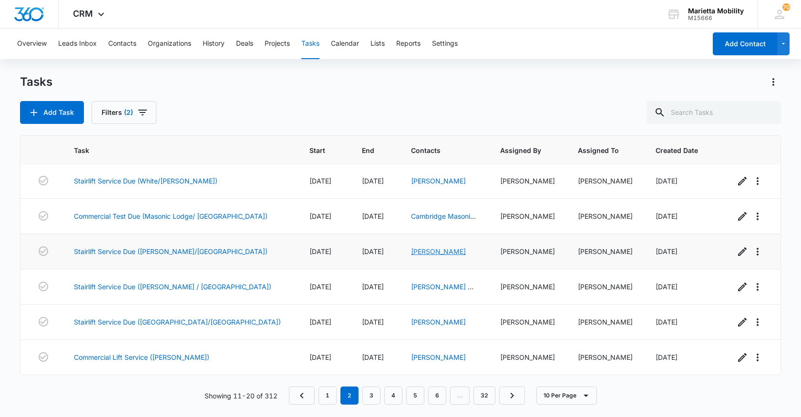
click at [411, 254] on link "[PERSON_NAME]" at bounding box center [438, 251] width 55 height 8
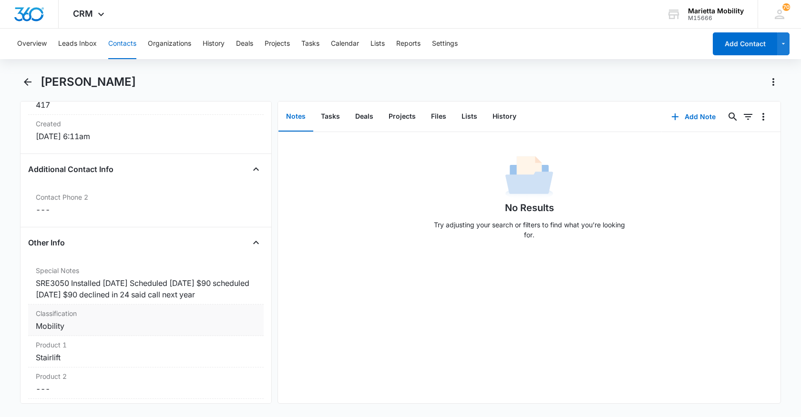
scroll to position [667, 0]
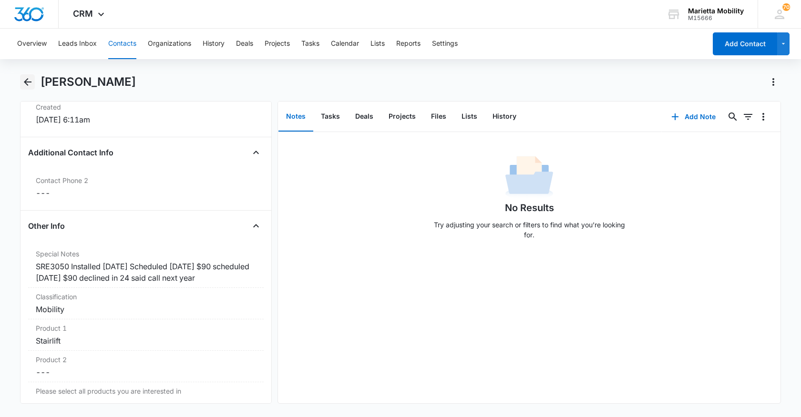
click at [25, 84] on icon "Back" at bounding box center [27, 81] width 11 height 11
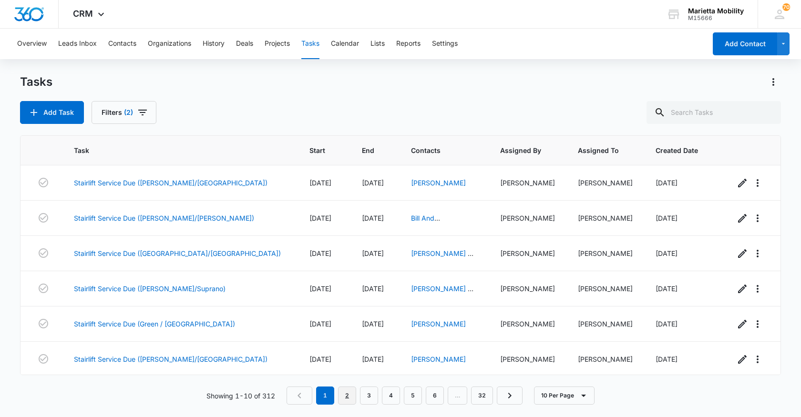
click at [351, 397] on link "2" at bounding box center [347, 396] width 18 height 18
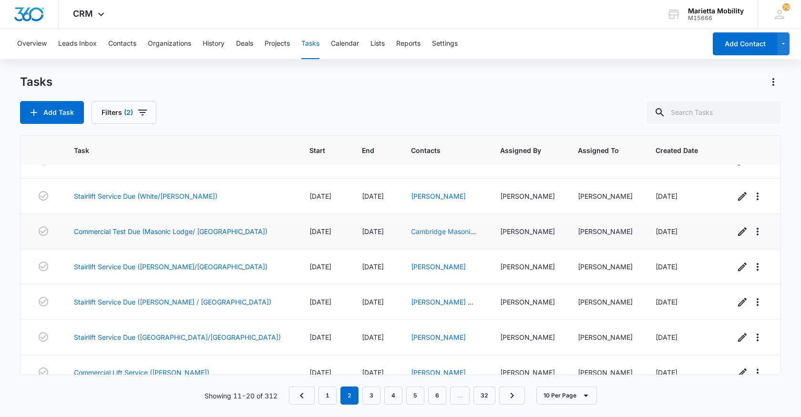
scroll to position [143, 0]
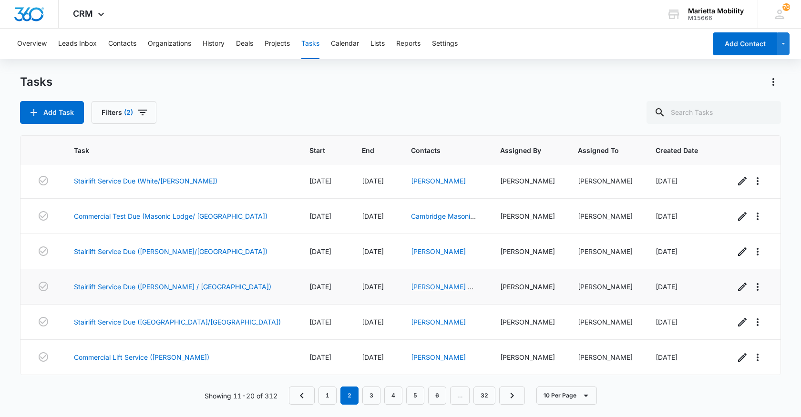
click at [411, 290] on link "[PERSON_NAME] & [PERSON_NAME]" at bounding box center [442, 292] width 62 height 18
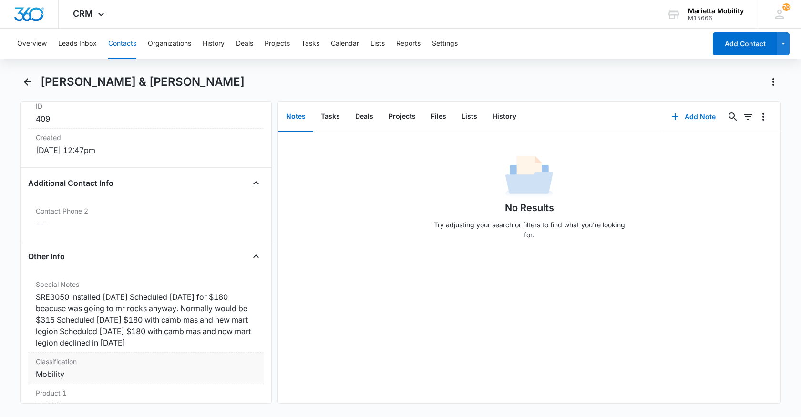
scroll to position [667, 0]
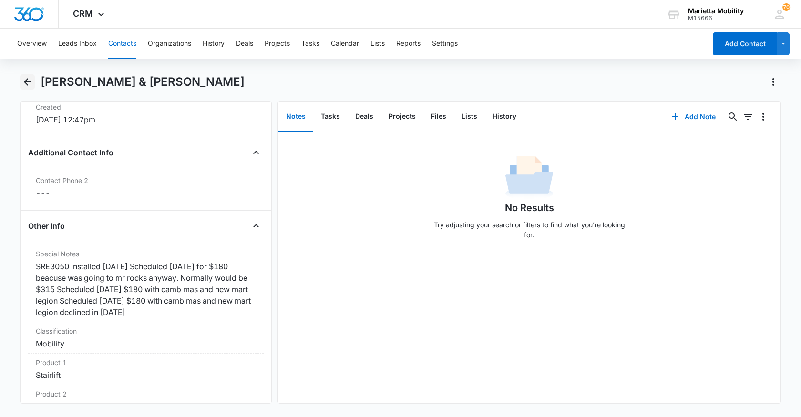
click at [32, 83] on icon "Back" at bounding box center [27, 81] width 11 height 11
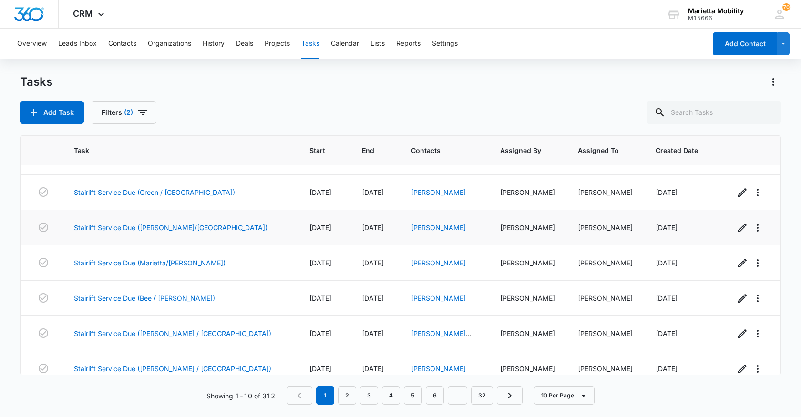
scroll to position [143, 0]
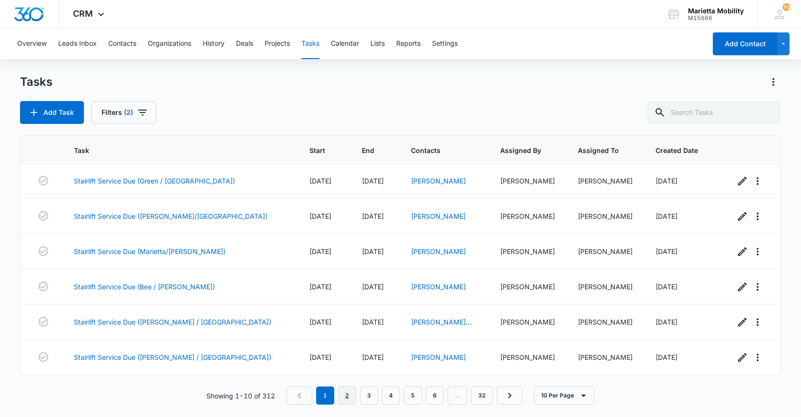
click at [350, 397] on link "2" at bounding box center [347, 396] width 18 height 18
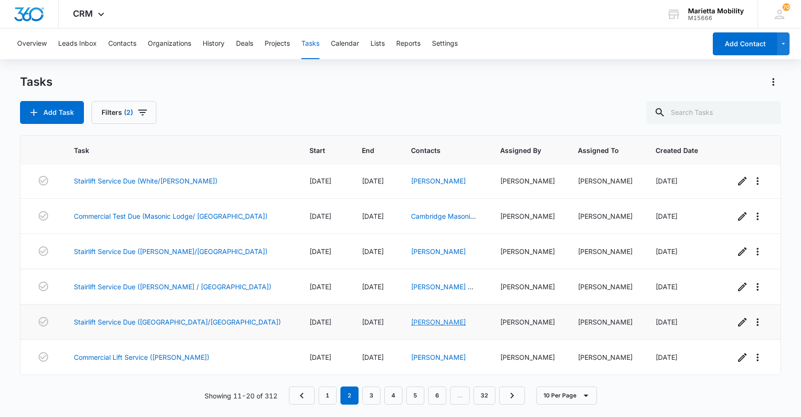
click at [411, 325] on link "[PERSON_NAME]" at bounding box center [438, 322] width 55 height 8
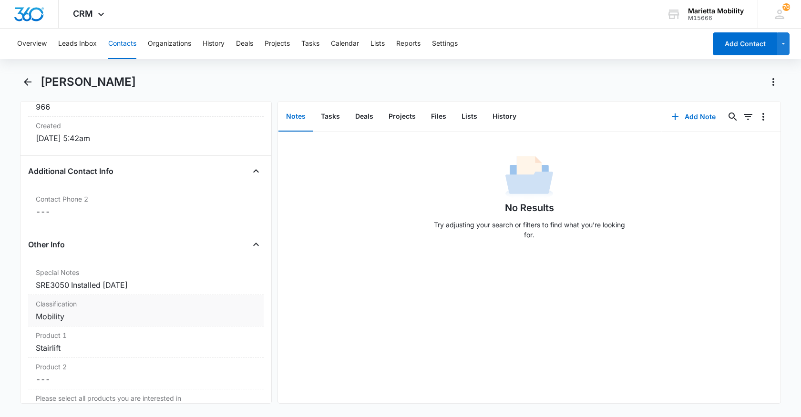
scroll to position [667, 0]
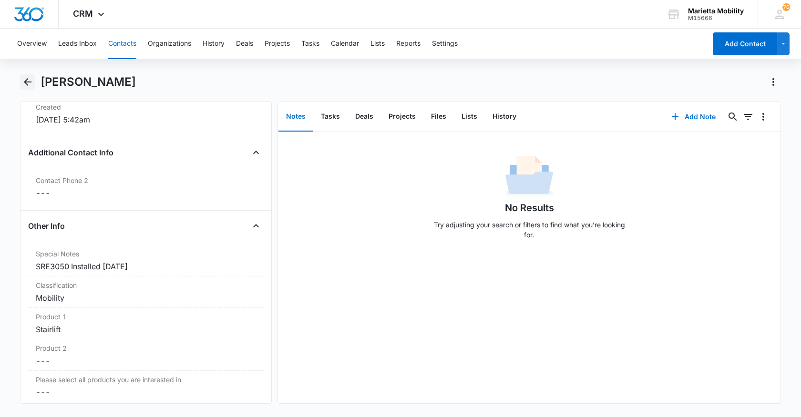
click at [25, 83] on icon "Back" at bounding box center [28, 82] width 8 height 8
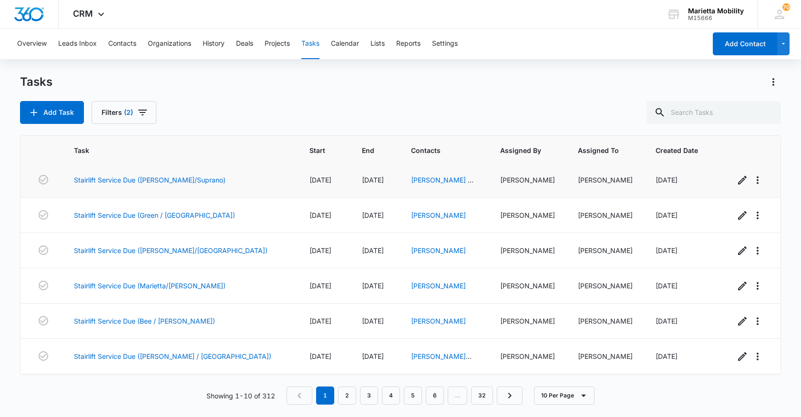
scroll to position [143, 0]
click at [347, 393] on link "2" at bounding box center [347, 396] width 18 height 18
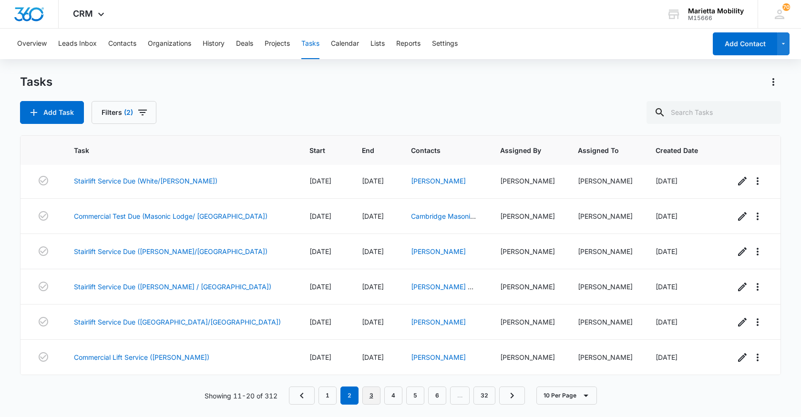
click at [375, 397] on link "3" at bounding box center [371, 396] width 18 height 18
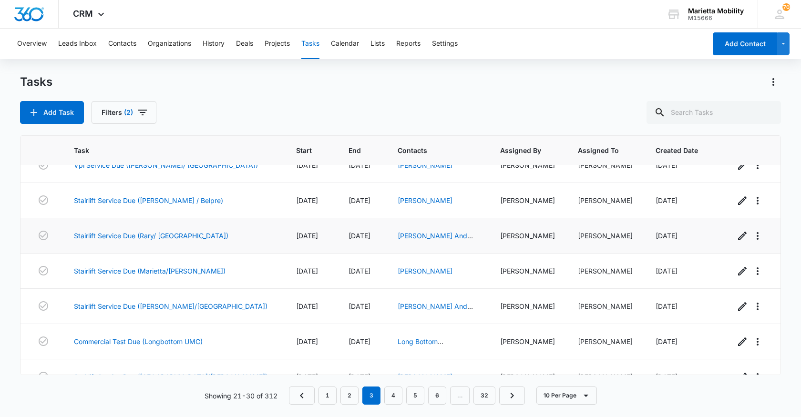
scroll to position [95, 0]
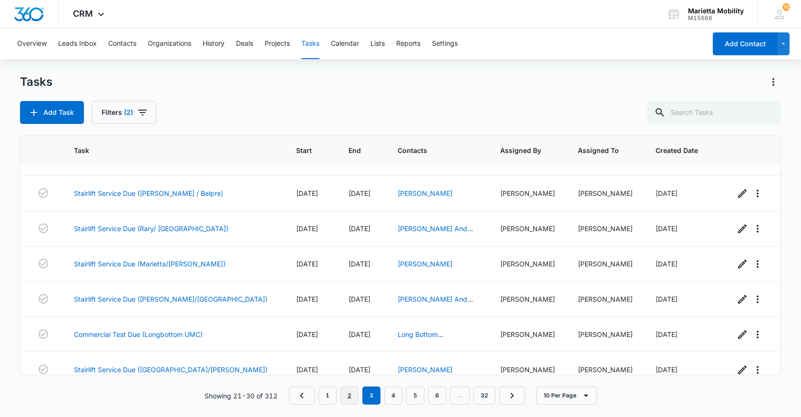
click at [349, 395] on link "2" at bounding box center [349, 396] width 18 height 18
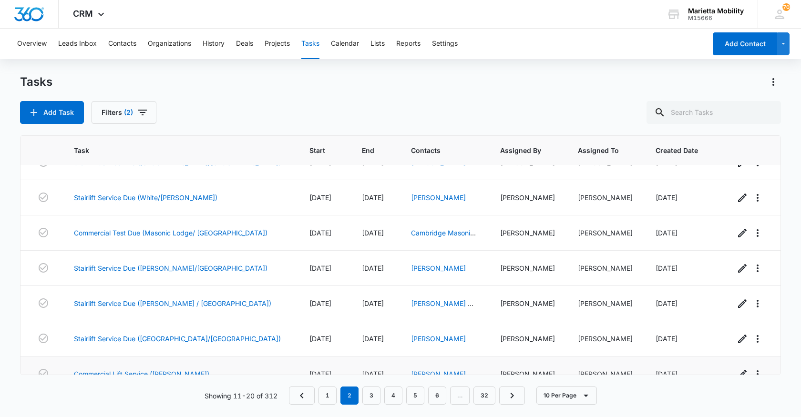
scroll to position [143, 0]
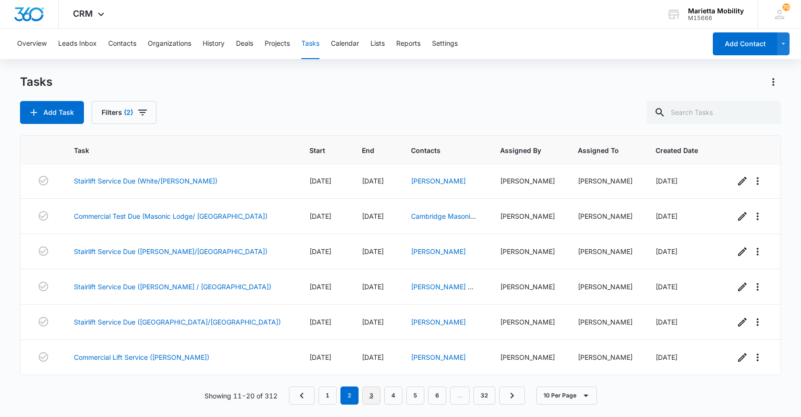
click at [367, 395] on link "3" at bounding box center [371, 396] width 18 height 18
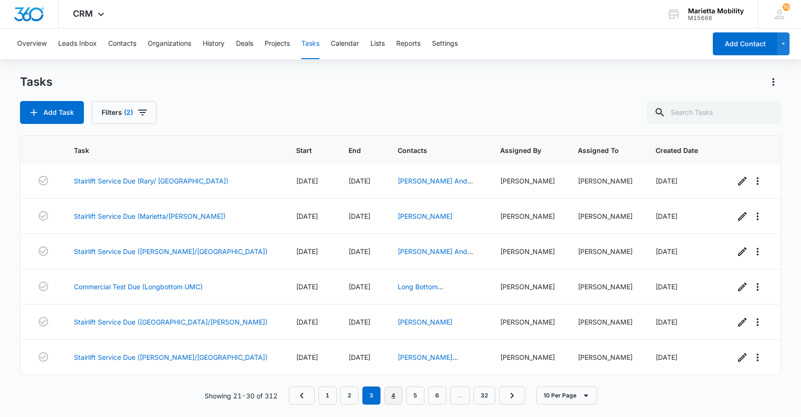
click at [392, 399] on link "4" at bounding box center [393, 396] width 18 height 18
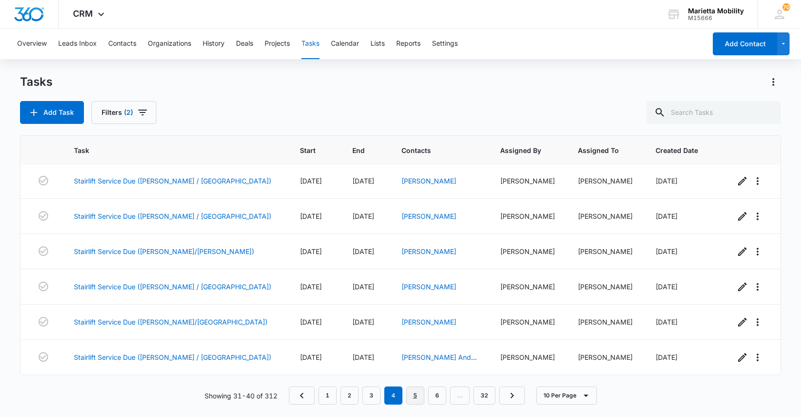
click at [414, 399] on link "5" at bounding box center [415, 396] width 18 height 18
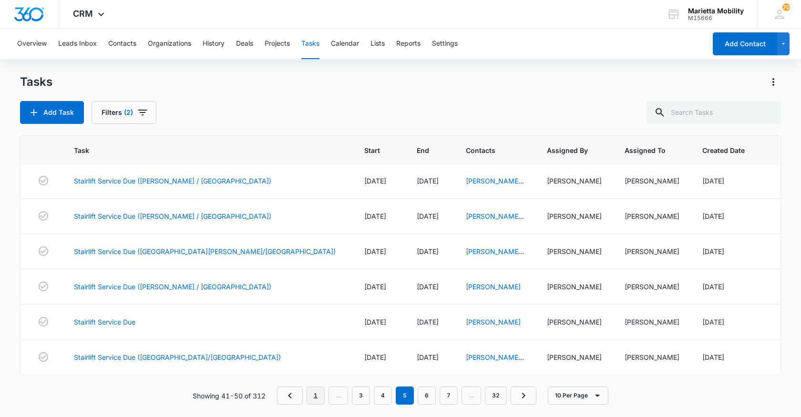
click at [316, 394] on link "1" at bounding box center [315, 396] width 18 height 18
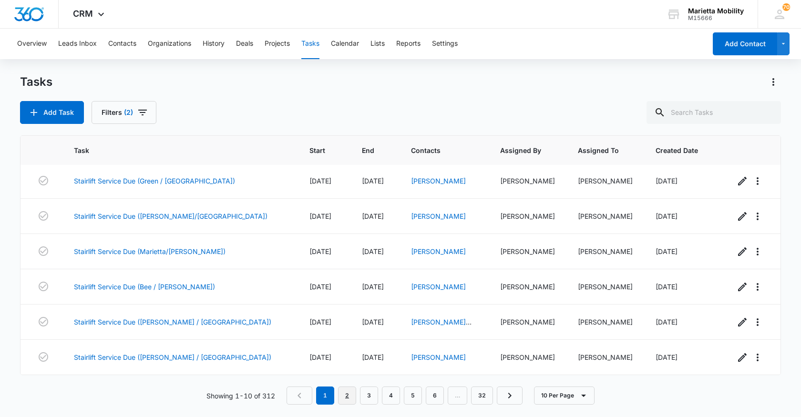
click at [342, 397] on link "2" at bounding box center [347, 396] width 18 height 18
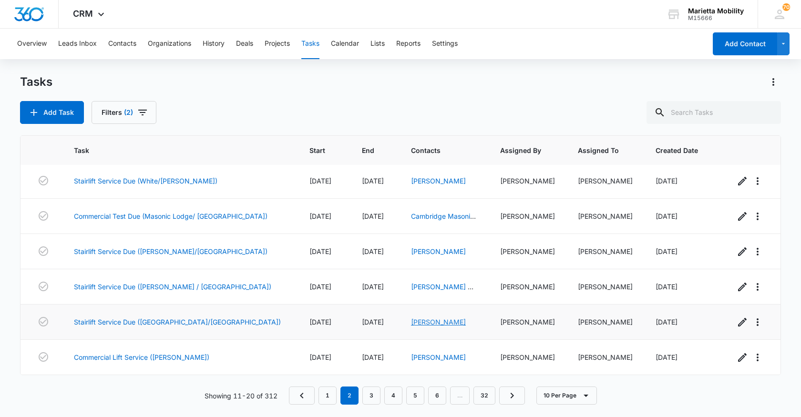
click at [411, 324] on link "[PERSON_NAME]" at bounding box center [438, 322] width 55 height 8
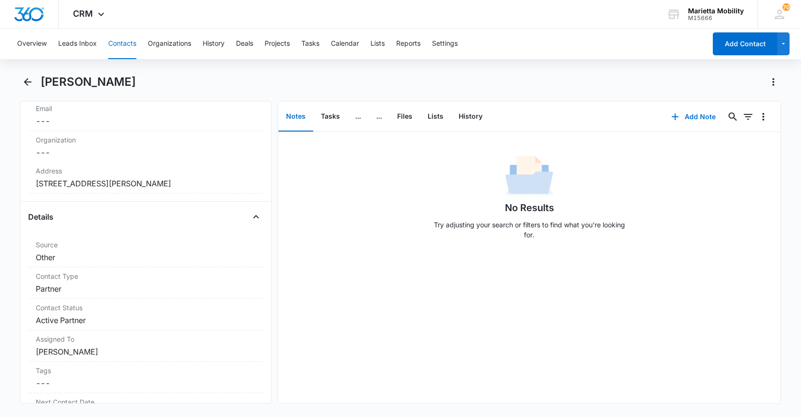
scroll to position [238, 0]
